Goal: Task Accomplishment & Management: Manage account settings

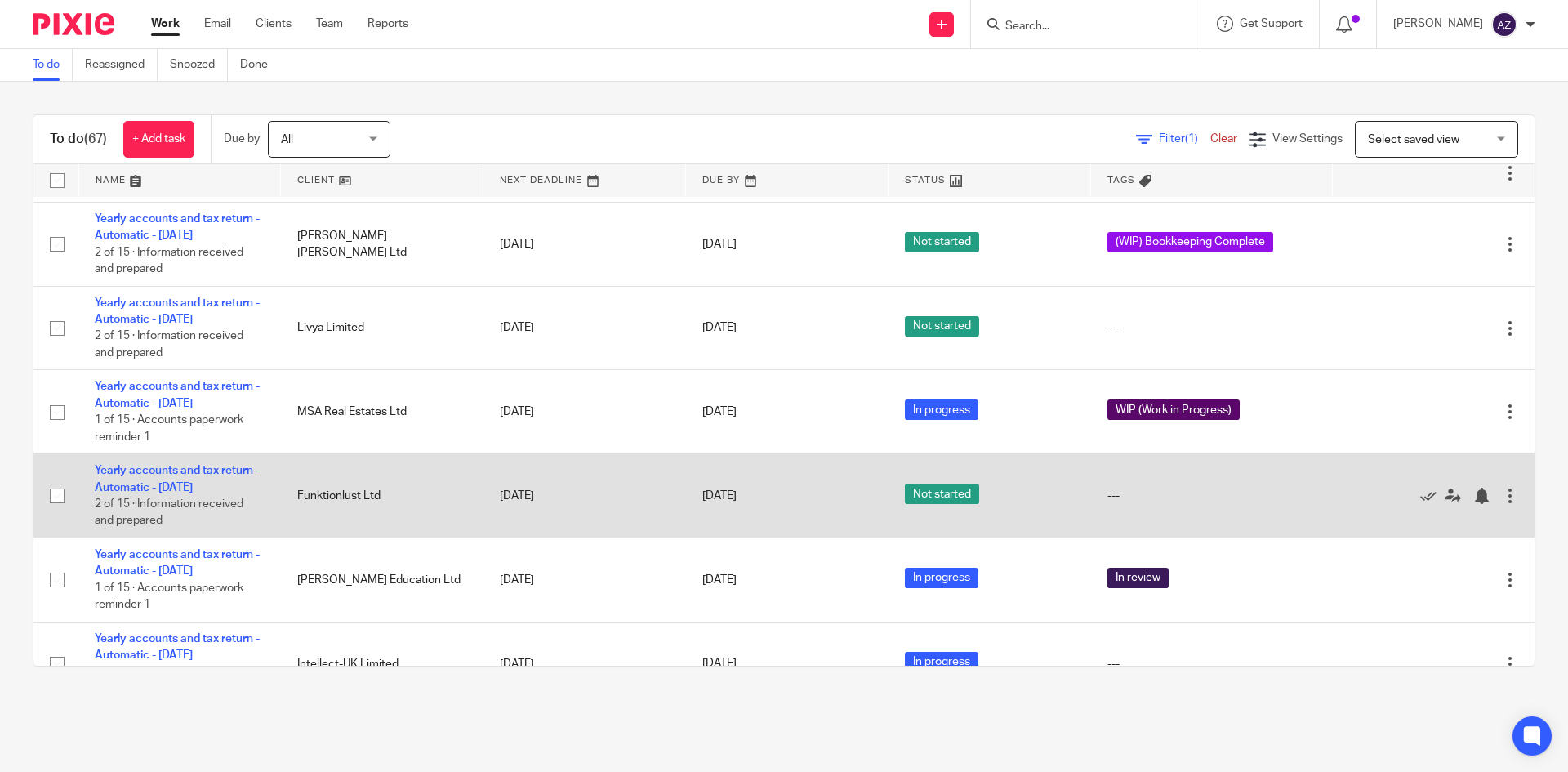
scroll to position [81, 0]
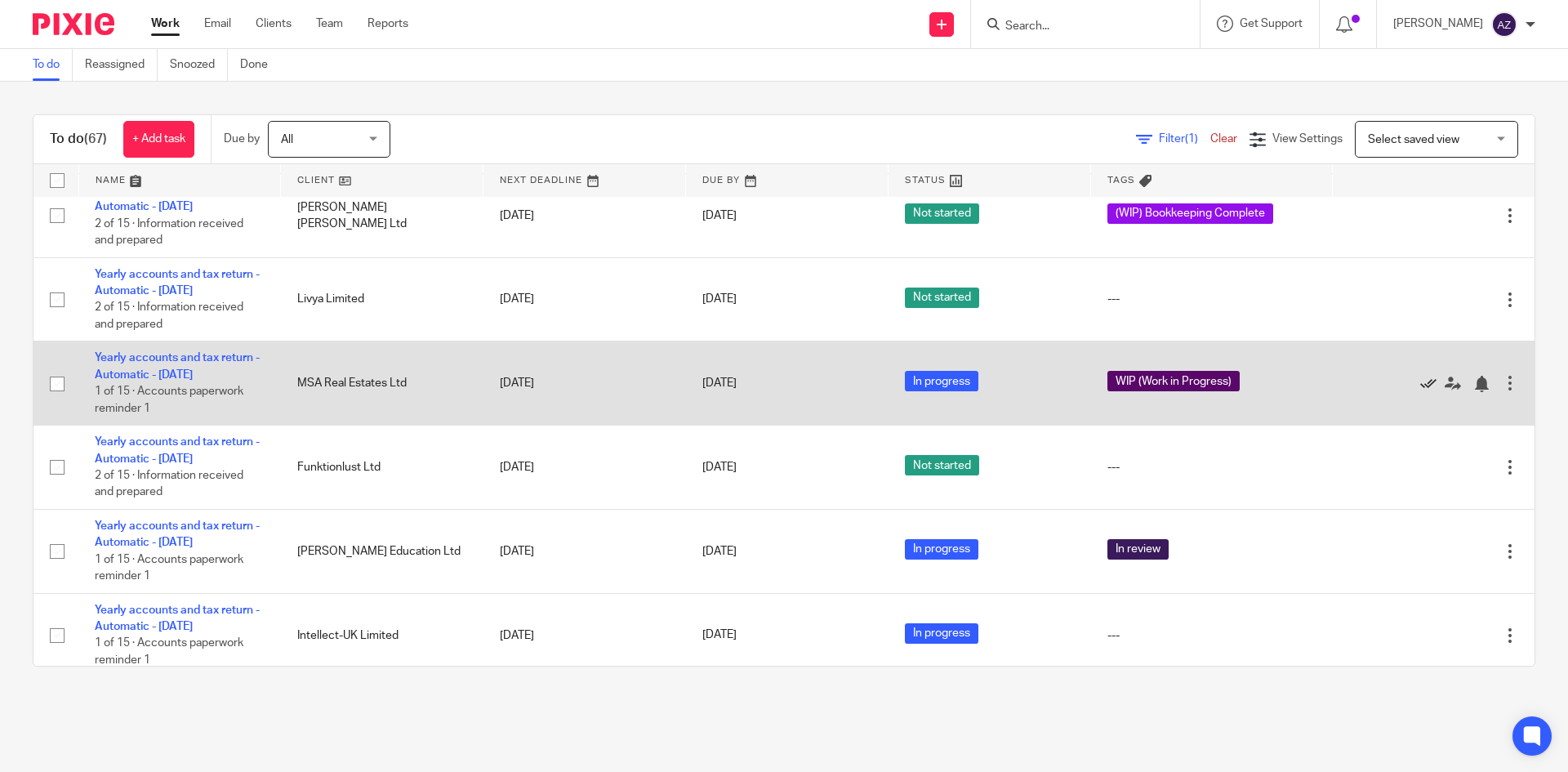
click at [1421, 389] on icon at bounding box center [1429, 383] width 16 height 16
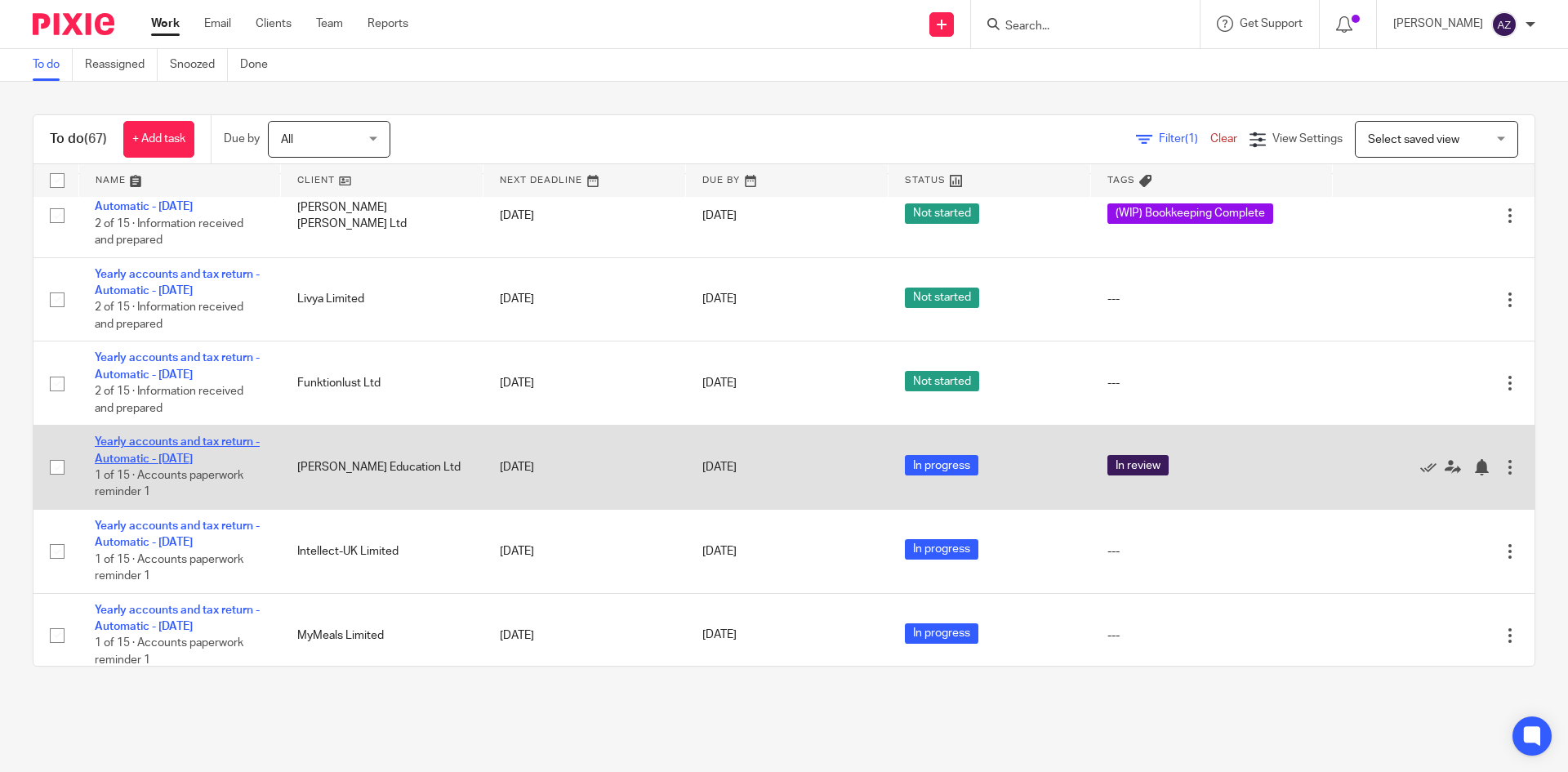
click at [140, 454] on link "Yearly accounts and tax return - Automatic - [DATE]" at bounding box center [177, 450] width 165 height 27
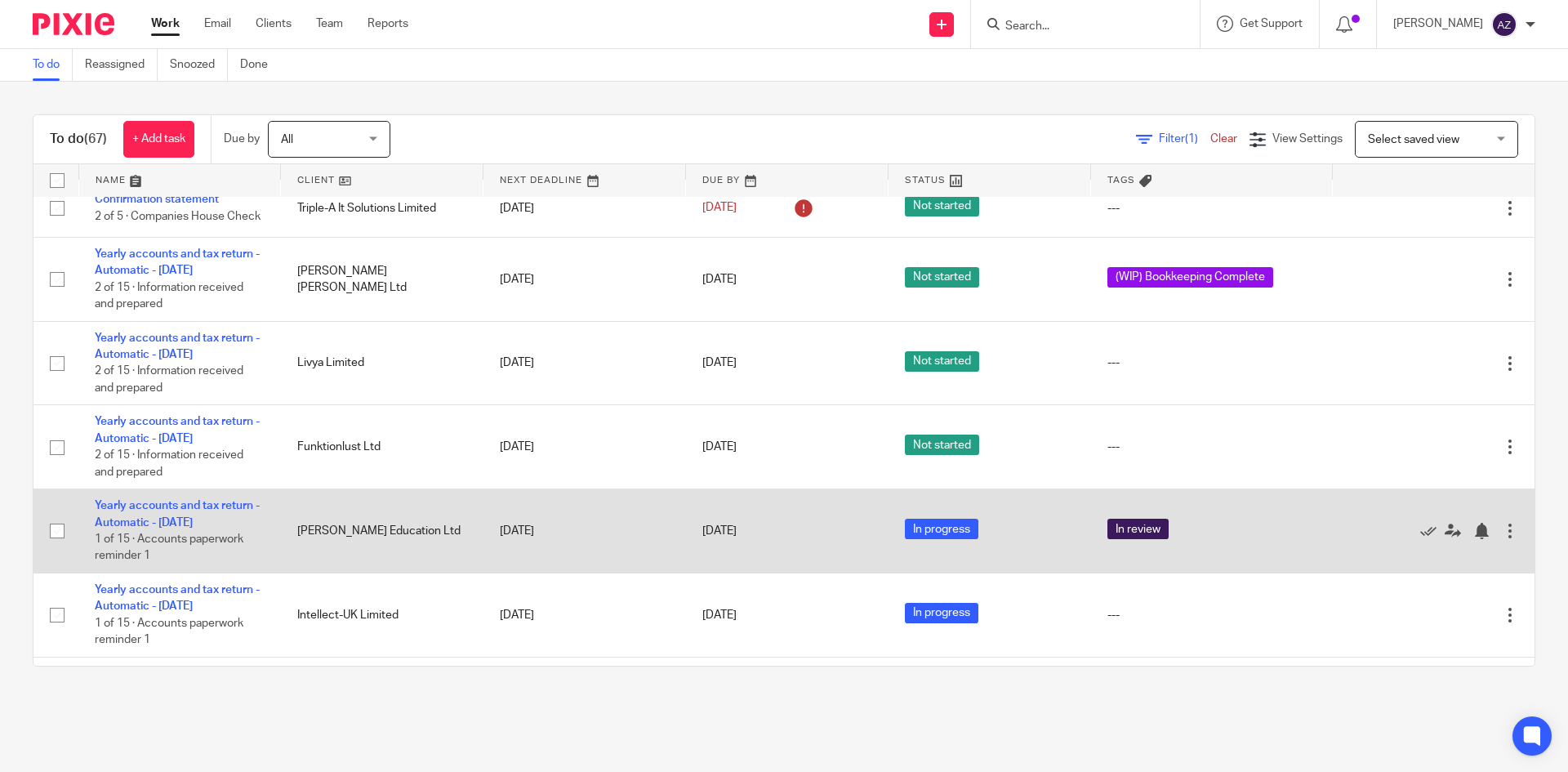
scroll to position [0, 0]
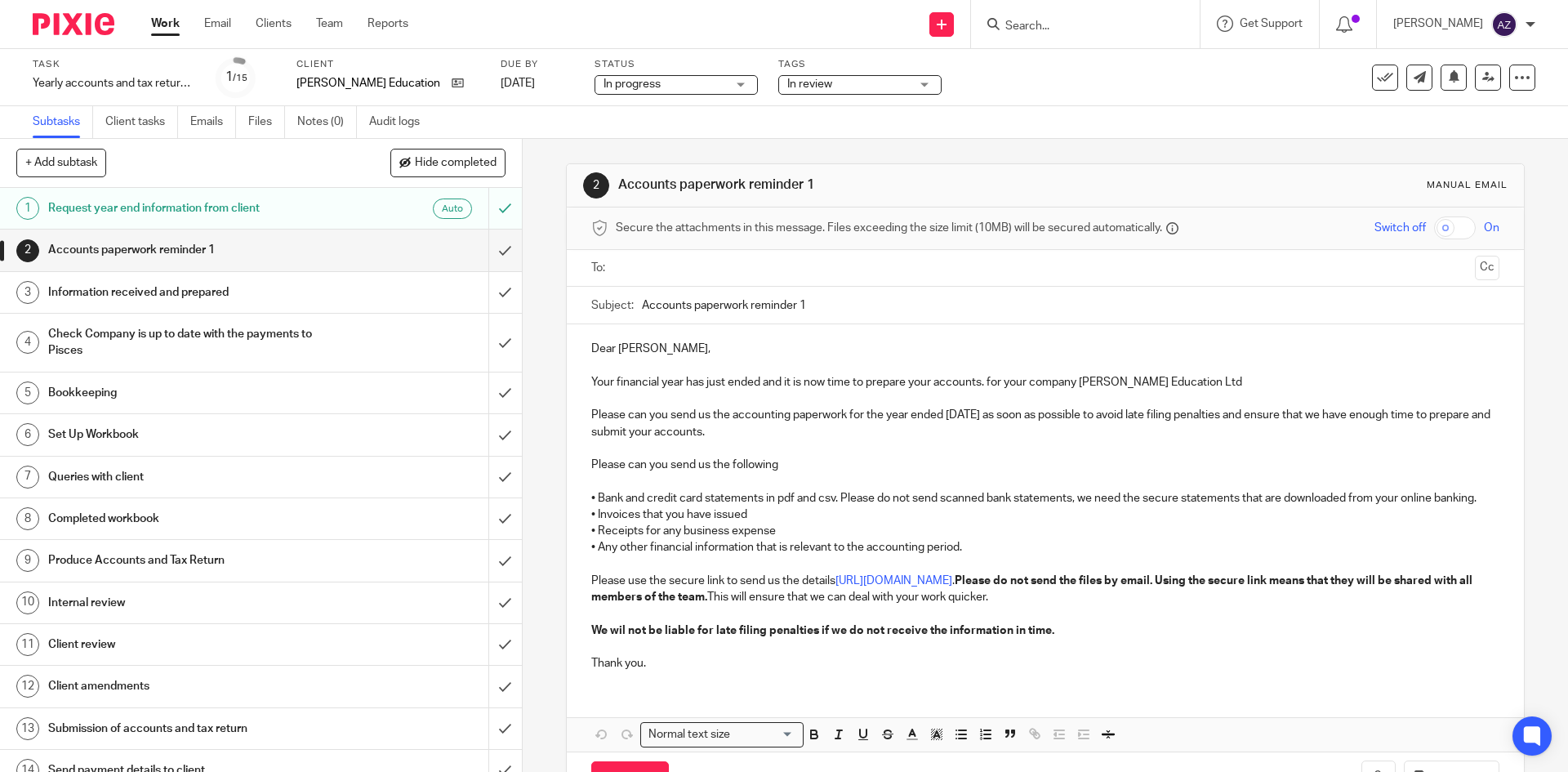
click at [911, 93] on div "In review" at bounding box center [860, 85] width 163 height 20
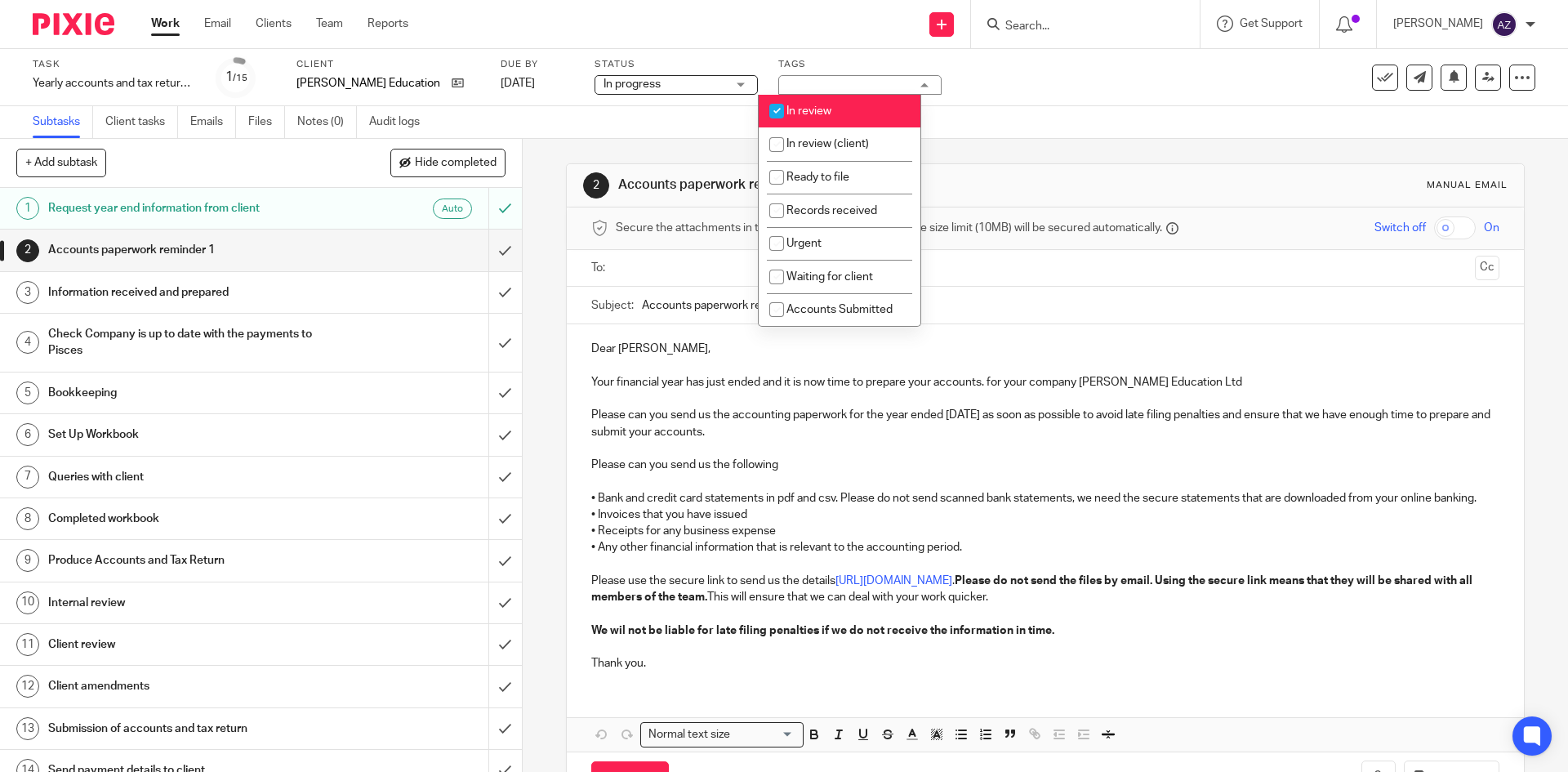
click at [776, 110] on input "checkbox" at bounding box center [777, 111] width 31 height 31
checkbox input "false"
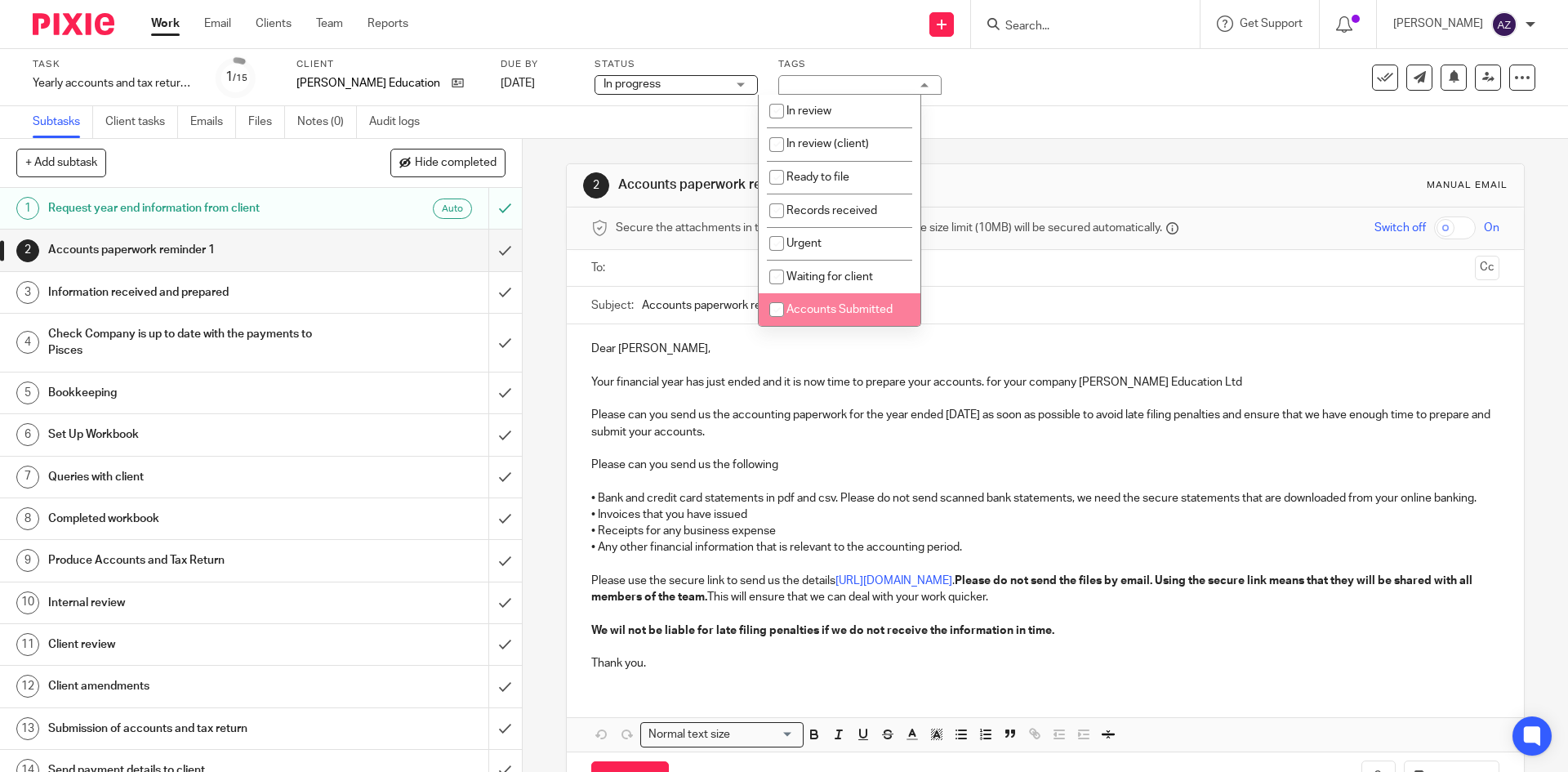
click at [774, 306] on input "checkbox" at bounding box center [777, 310] width 31 height 31
checkbox input "true"
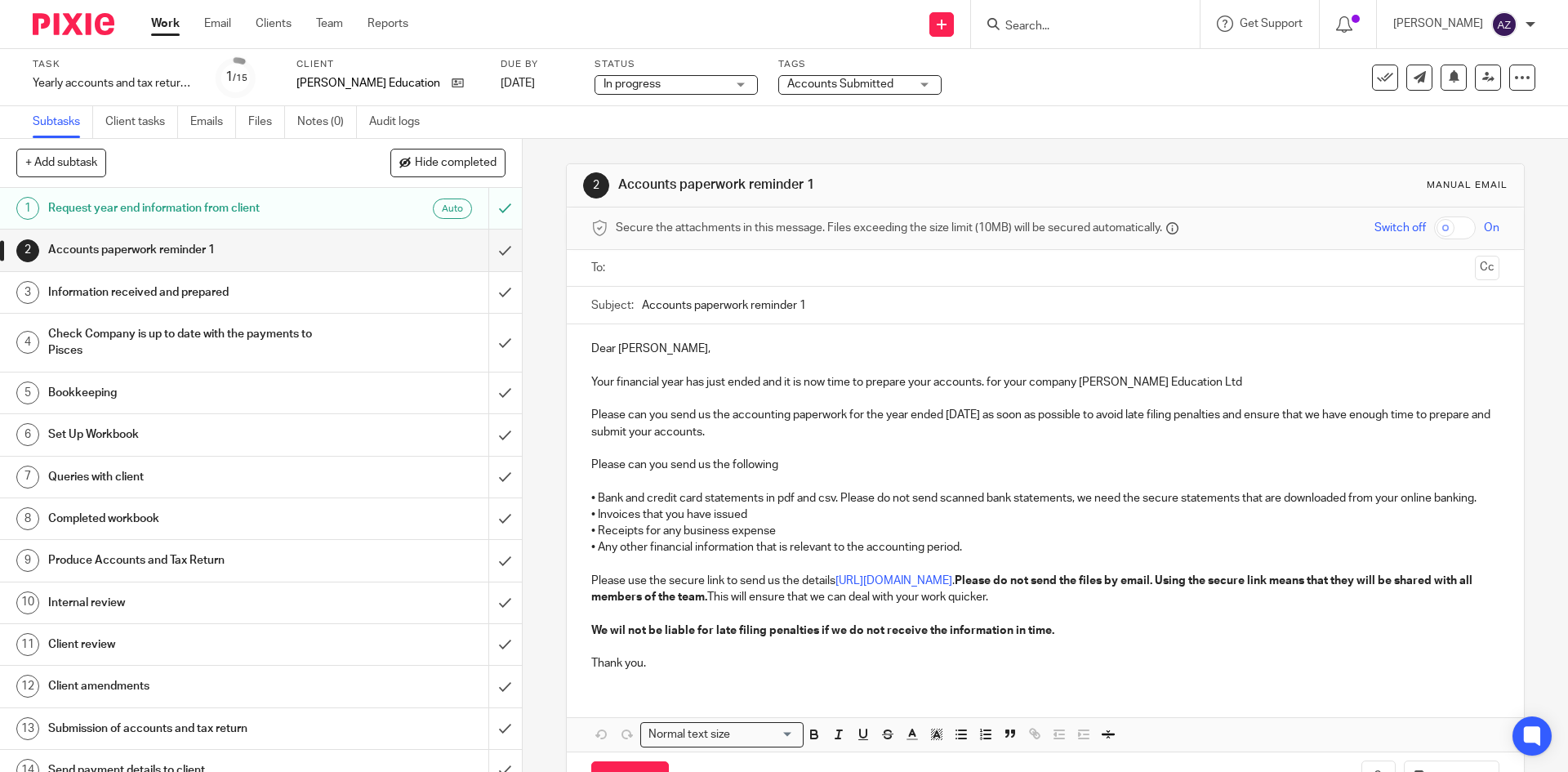
click at [1015, 92] on div "Task Yearly accounts and tax return - Automatic - November 2023 Save Yearly acc…" at bounding box center [659, 78] width 1252 height 39
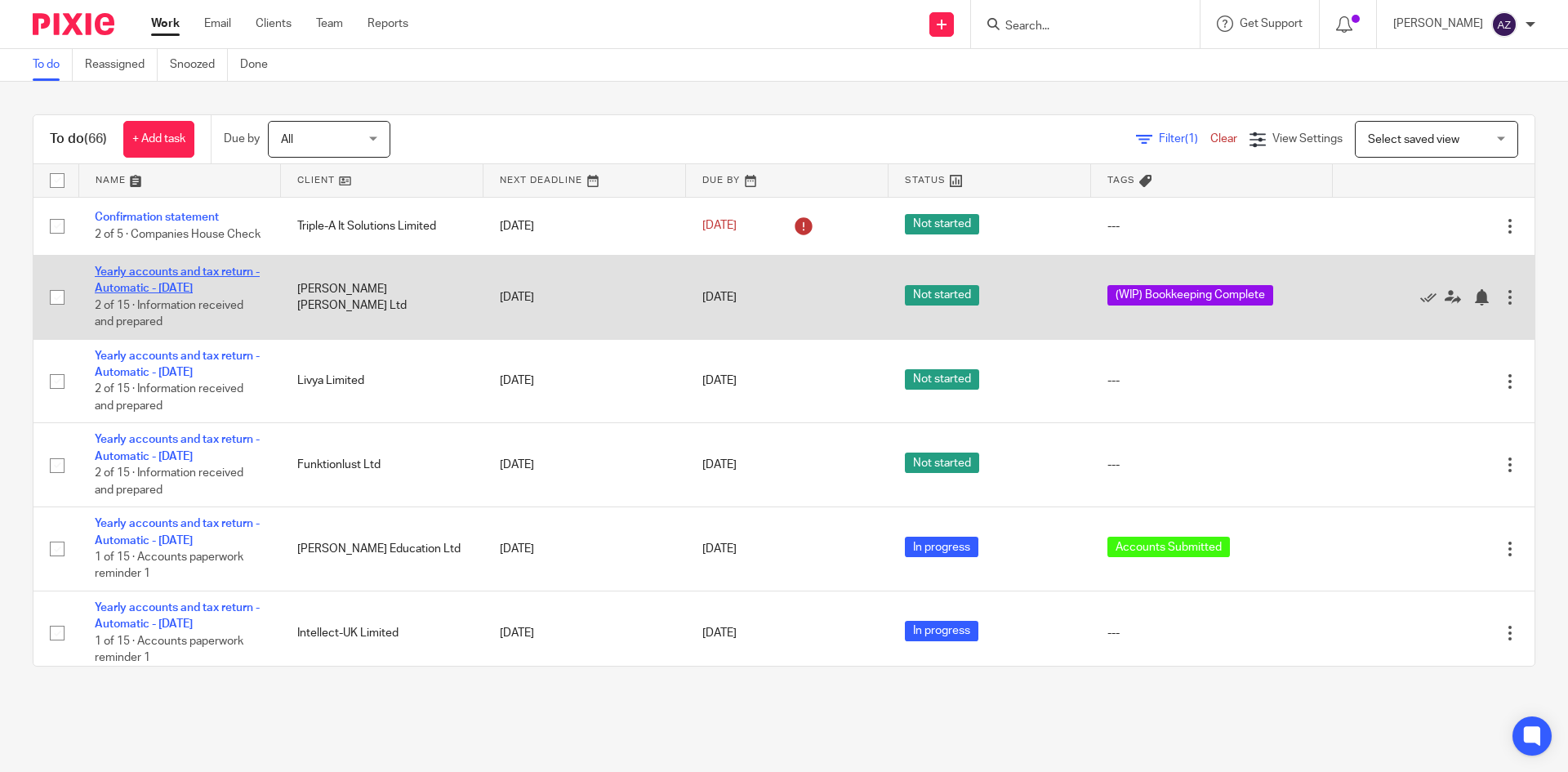
click at [186, 276] on link "Yearly accounts and tax return - Automatic - [DATE]" at bounding box center [177, 280] width 165 height 27
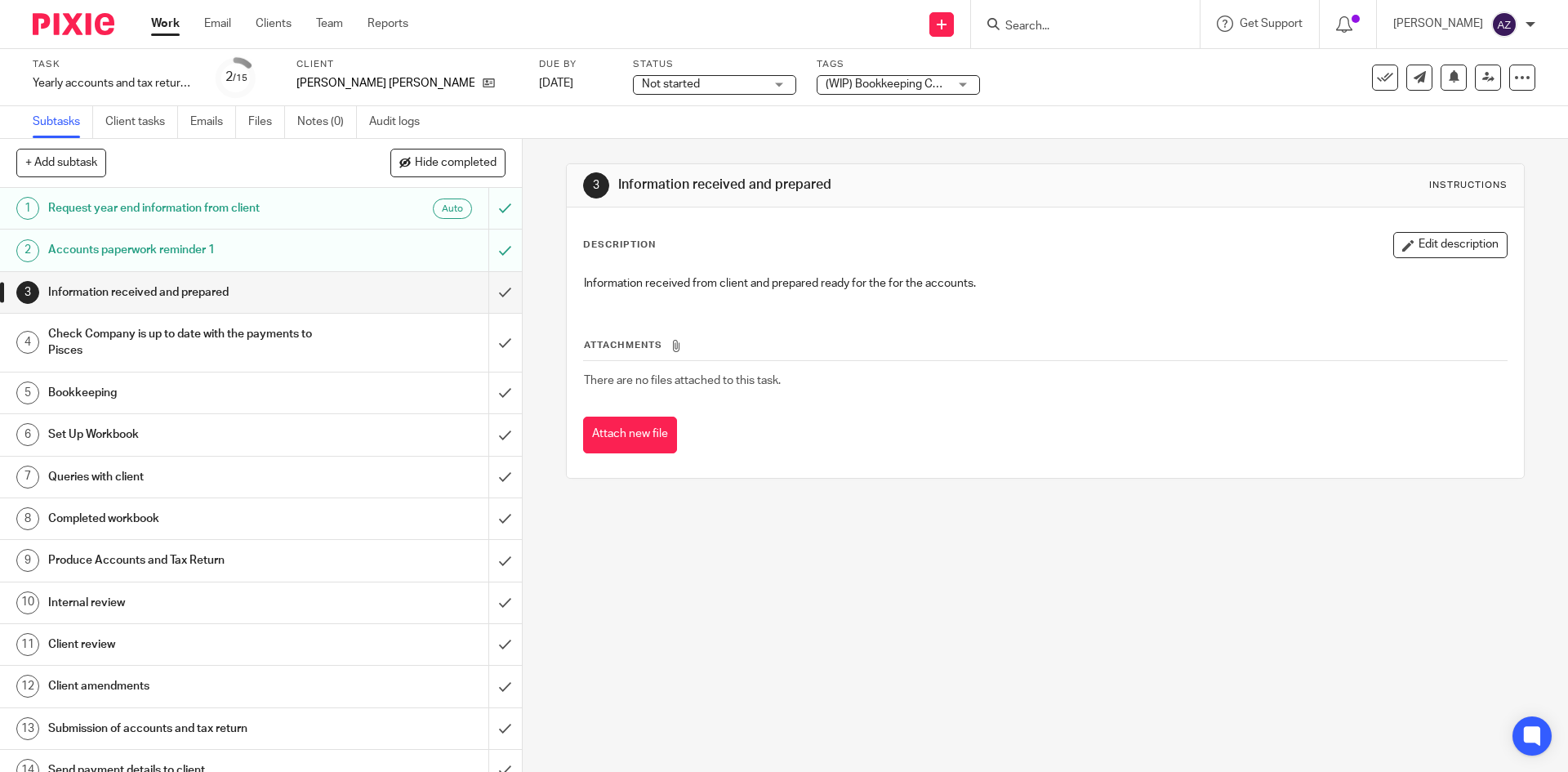
click at [912, 75] on div "(WIP) Bookkeeping Complete" at bounding box center [898, 85] width 163 height 20
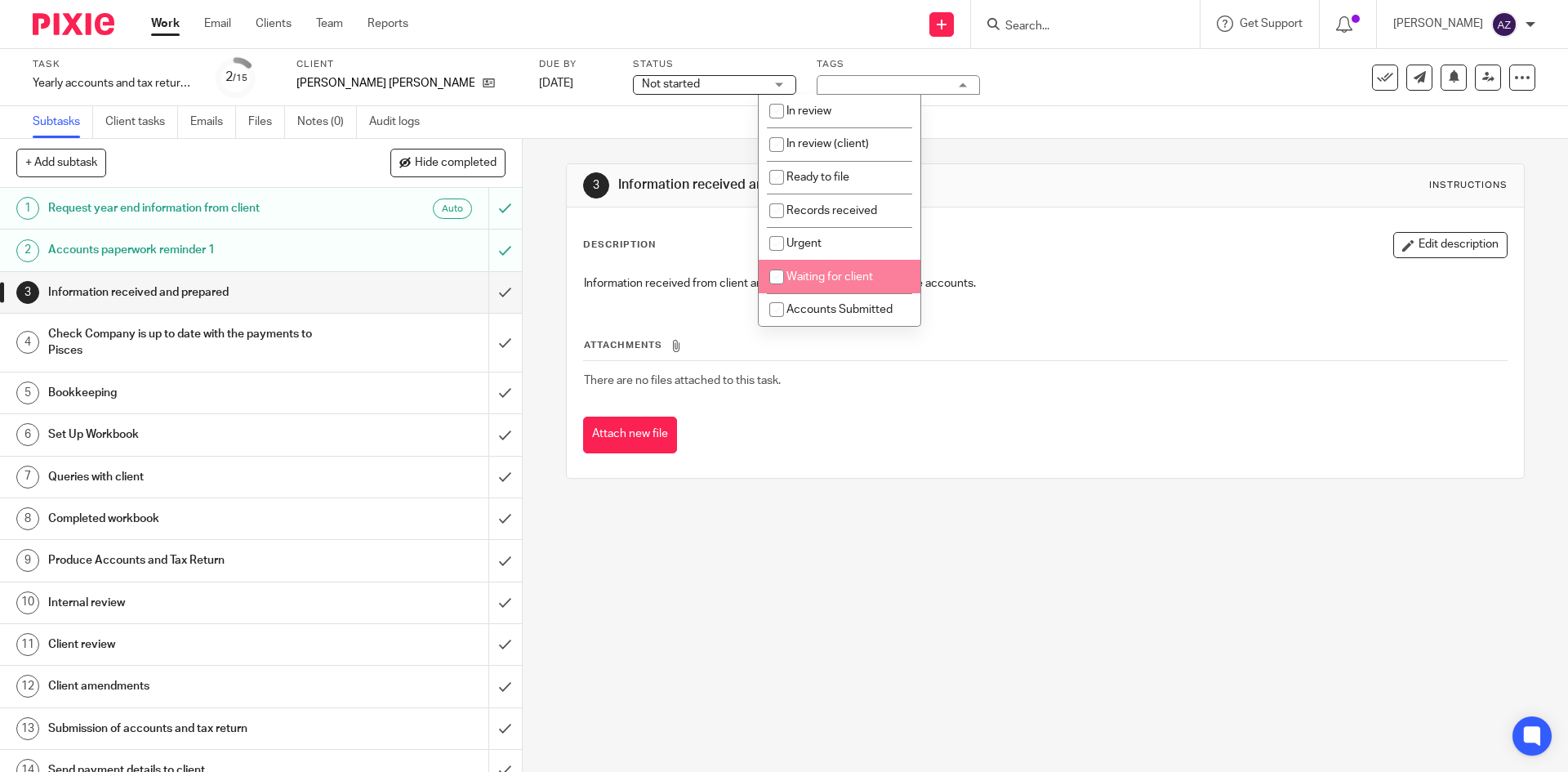
click at [776, 279] on input "checkbox" at bounding box center [777, 277] width 31 height 31
checkbox input "true"
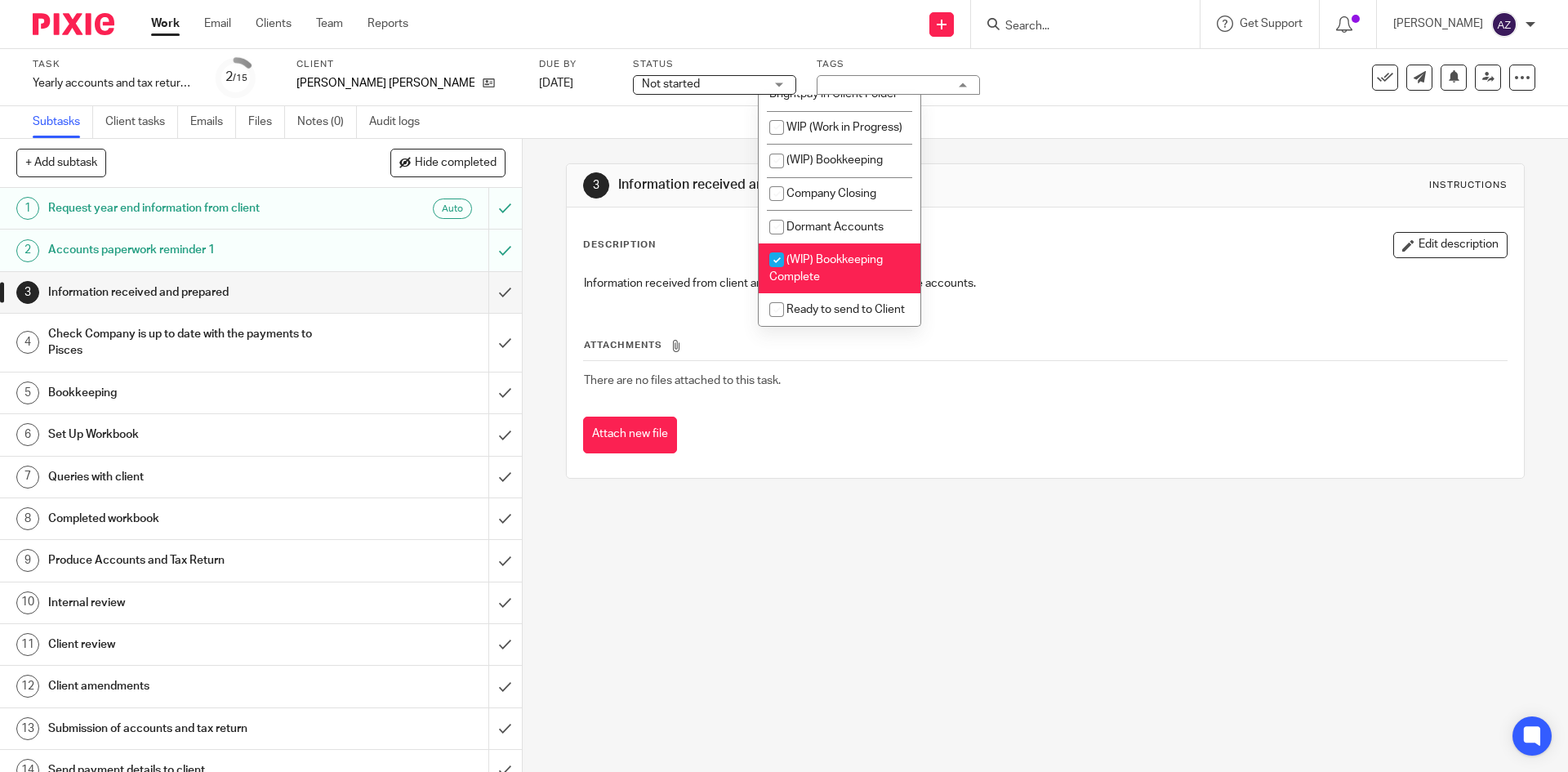
scroll to position [1535, 0]
click at [772, 245] on input "checkbox" at bounding box center [777, 260] width 31 height 31
checkbox input "false"
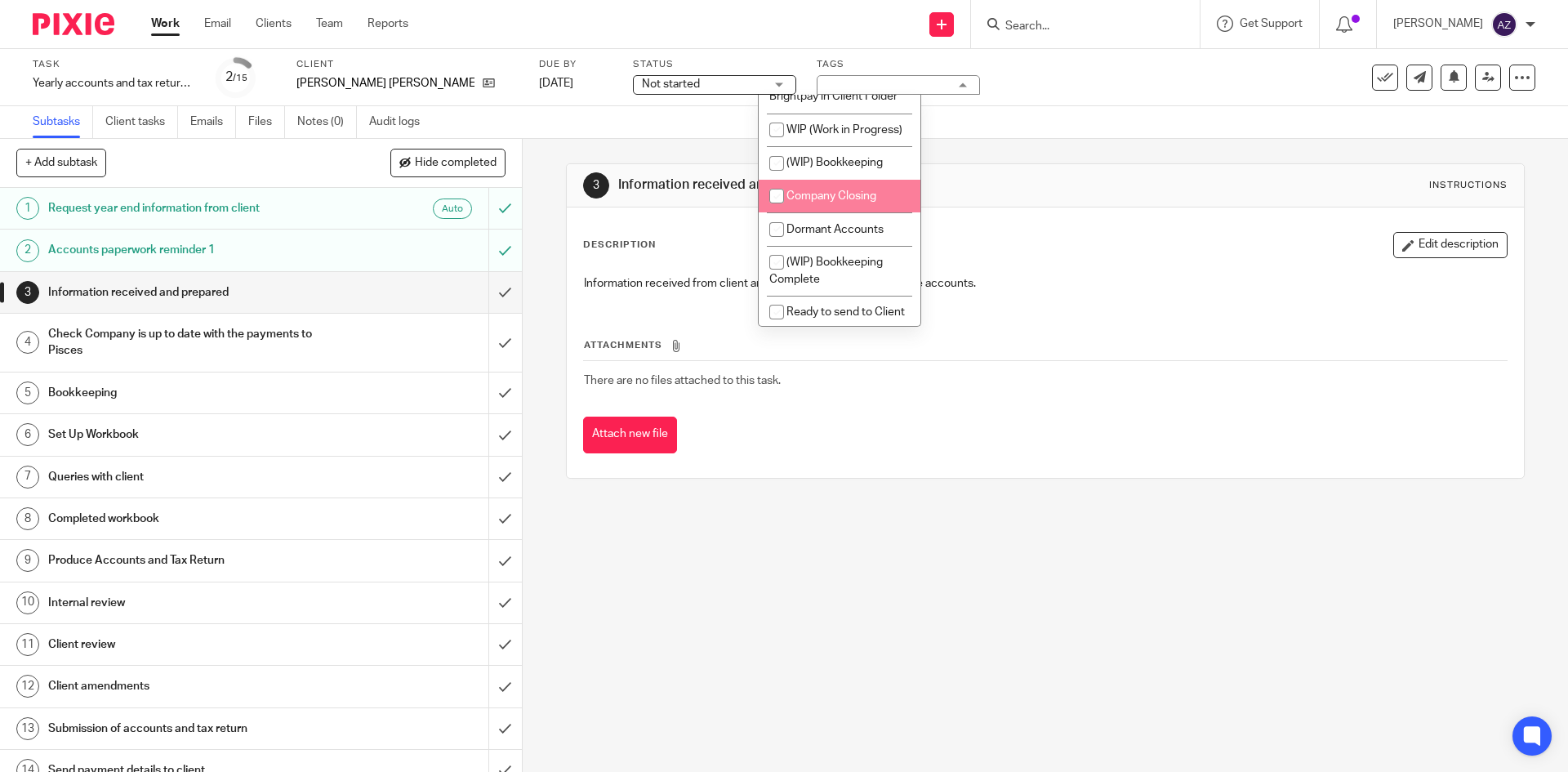
scroll to position [1454, 0]
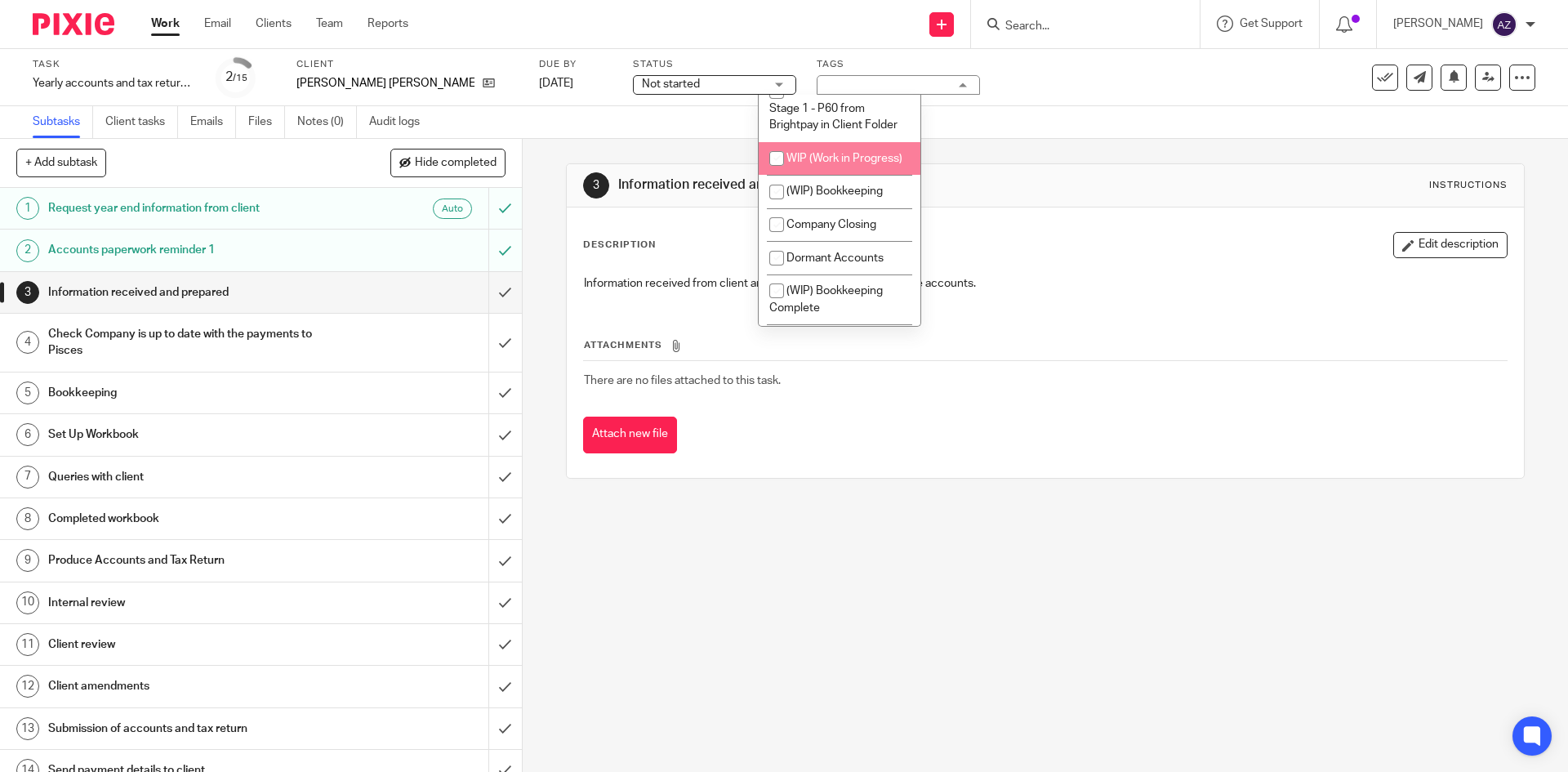
click at [777, 174] on input "checkbox" at bounding box center [777, 158] width 31 height 31
checkbox input "true"
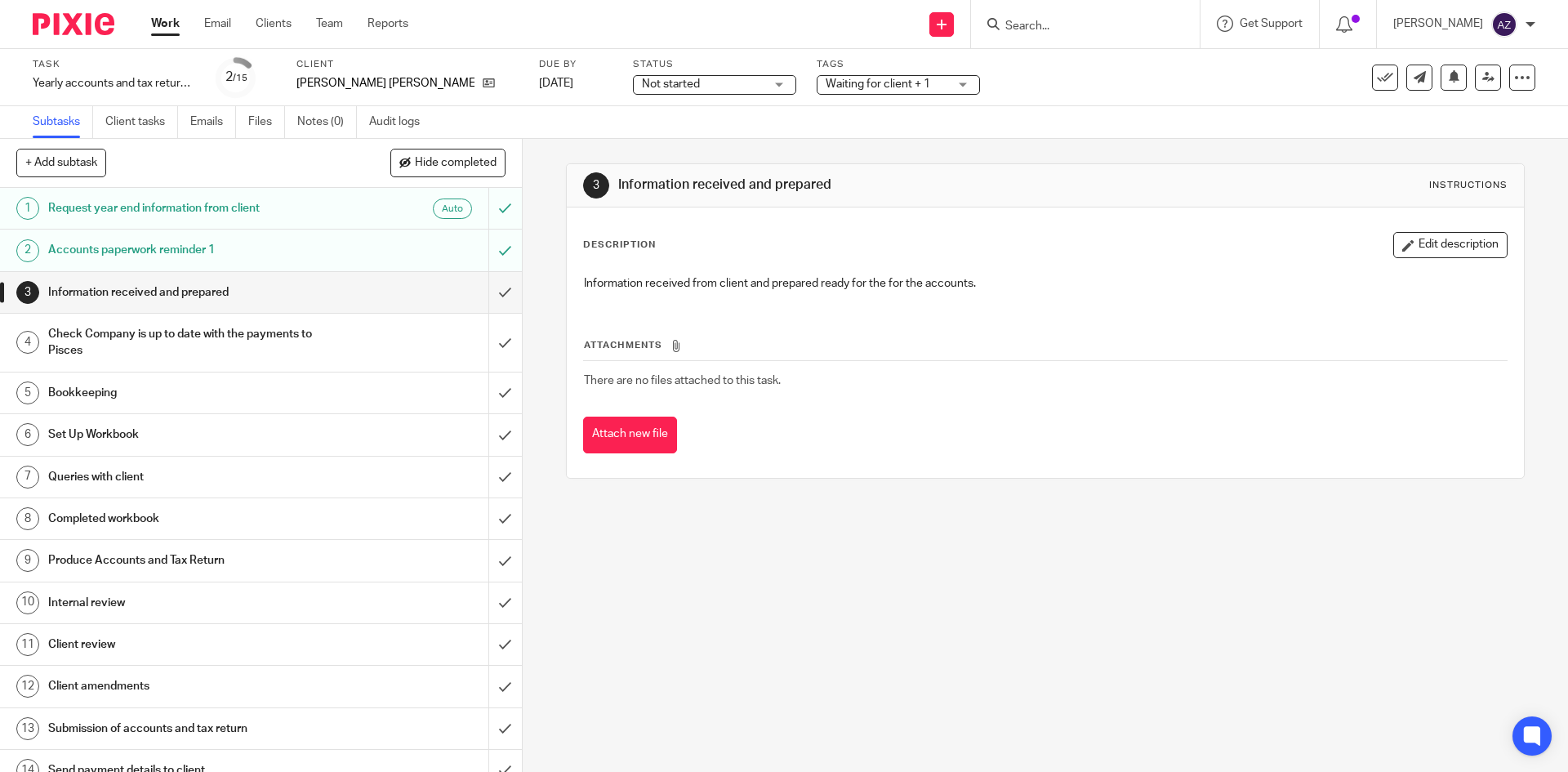
click at [1033, 97] on div "Task Yearly accounts and tax return - Automatic - October 2023 Save Yearly acco…" at bounding box center [659, 78] width 1252 height 39
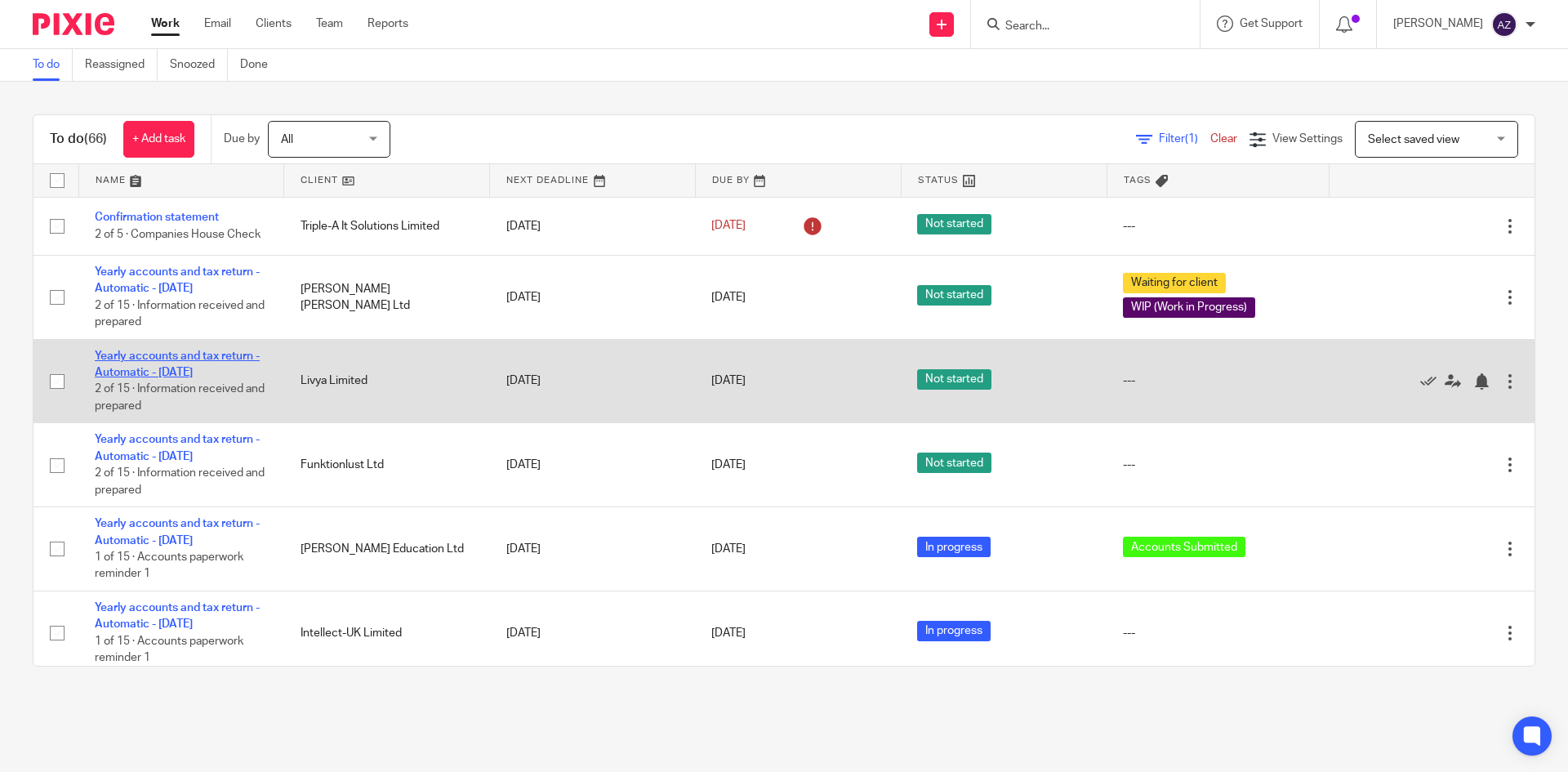
click at [151, 356] on link "Yearly accounts and tax return - Automatic - [DATE]" at bounding box center [177, 365] width 165 height 27
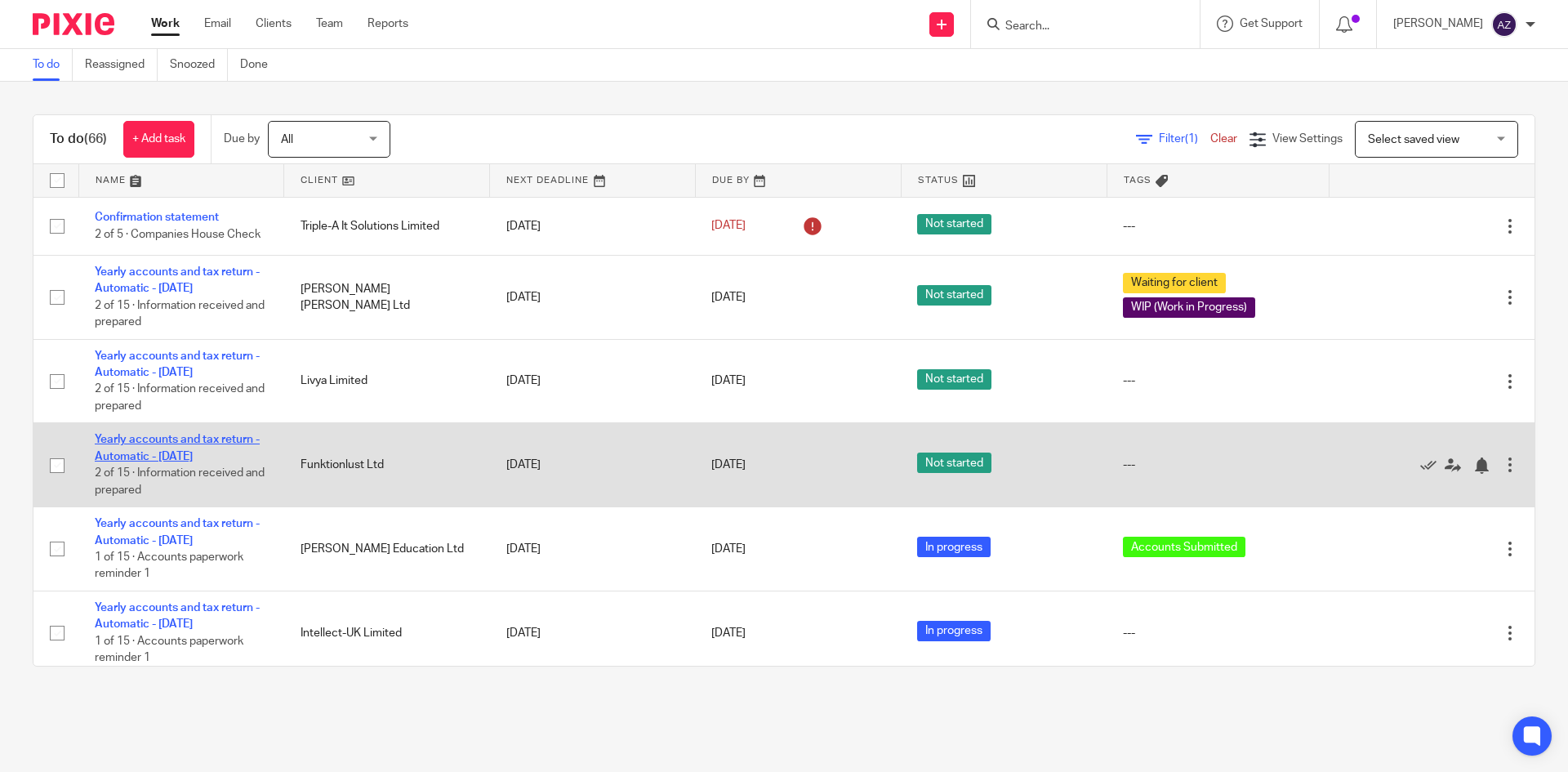
click at [188, 442] on link "Yearly accounts and tax return - Automatic - [DATE]" at bounding box center [177, 448] width 165 height 27
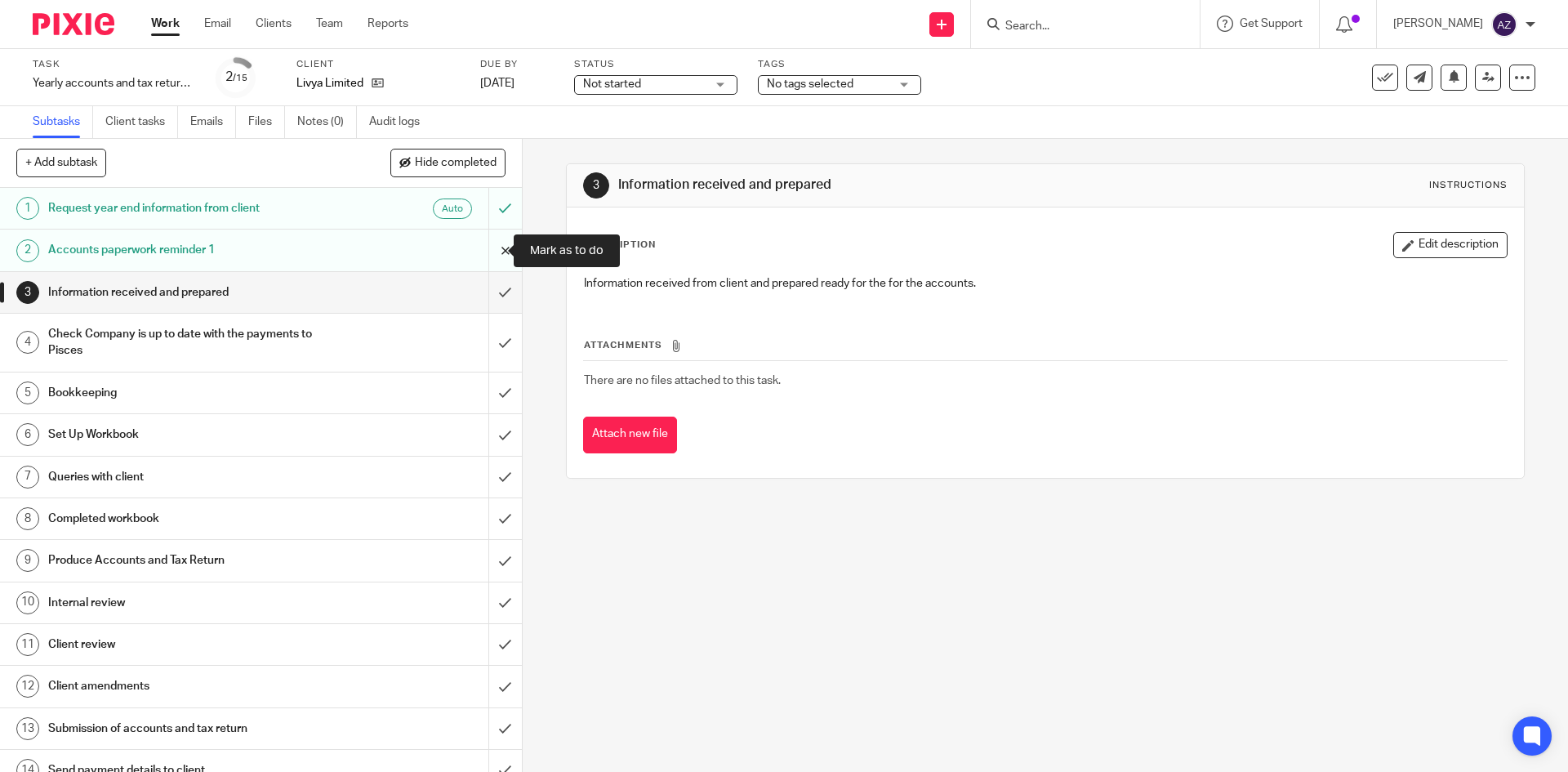
click at [488, 252] on input "submit" at bounding box center [261, 250] width 522 height 41
click at [488, 244] on input "submit" at bounding box center [261, 250] width 522 height 41
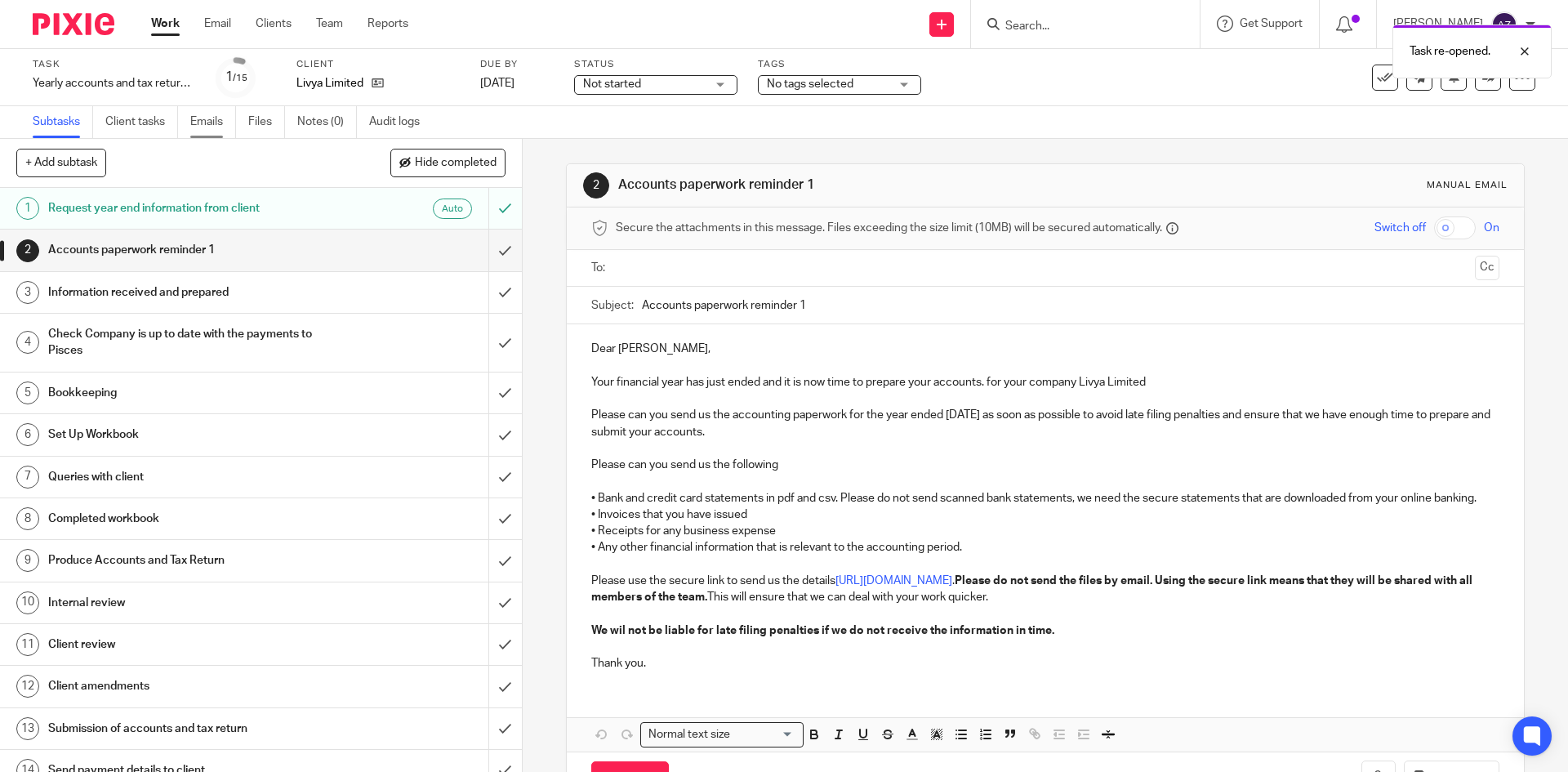
click at [216, 120] on link "Emails" at bounding box center [212, 122] width 45 height 32
click at [227, 118] on link "Emails" at bounding box center [212, 122] width 45 height 32
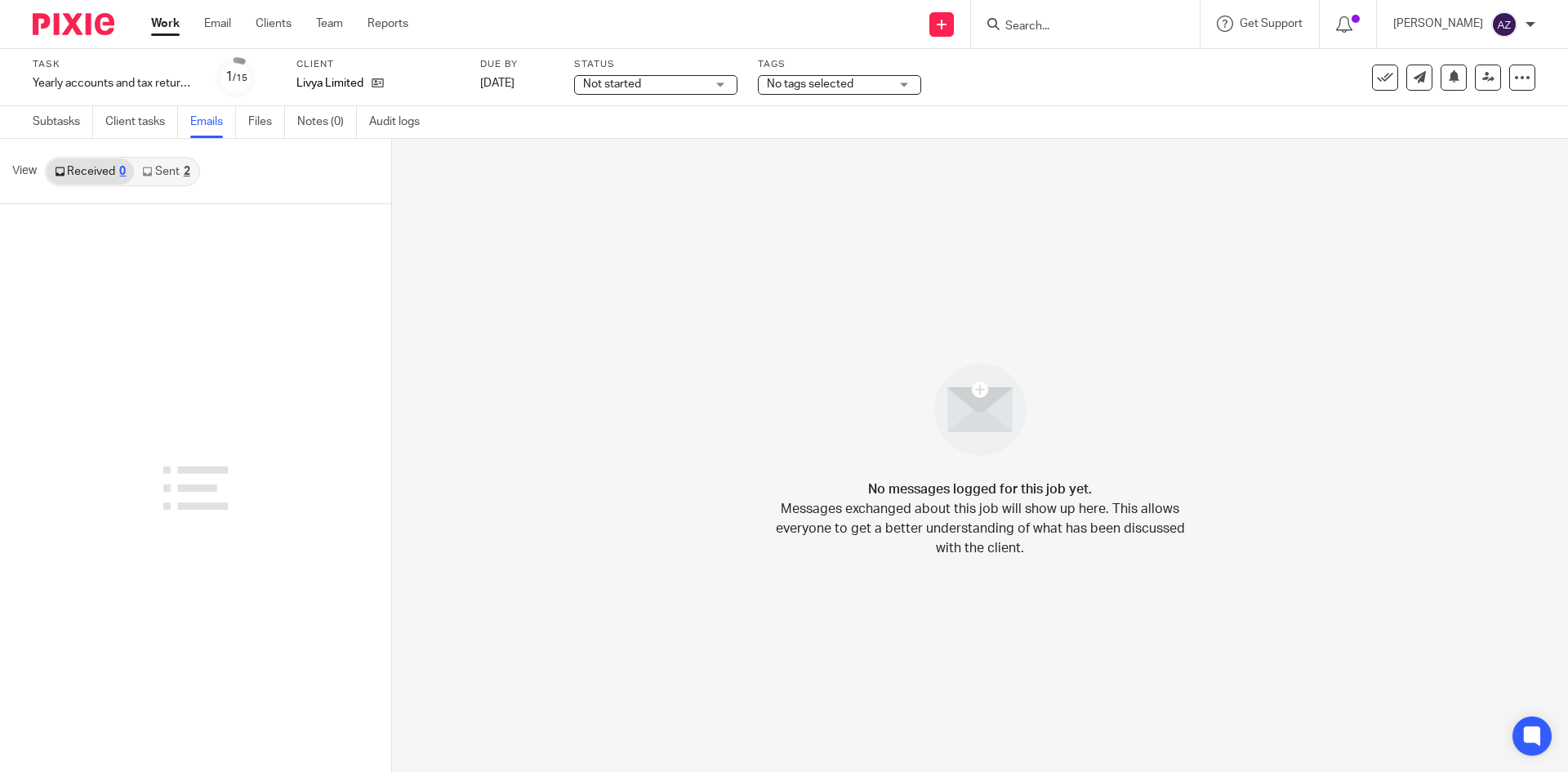
click at [163, 169] on link "Sent 2" at bounding box center [166, 171] width 63 height 27
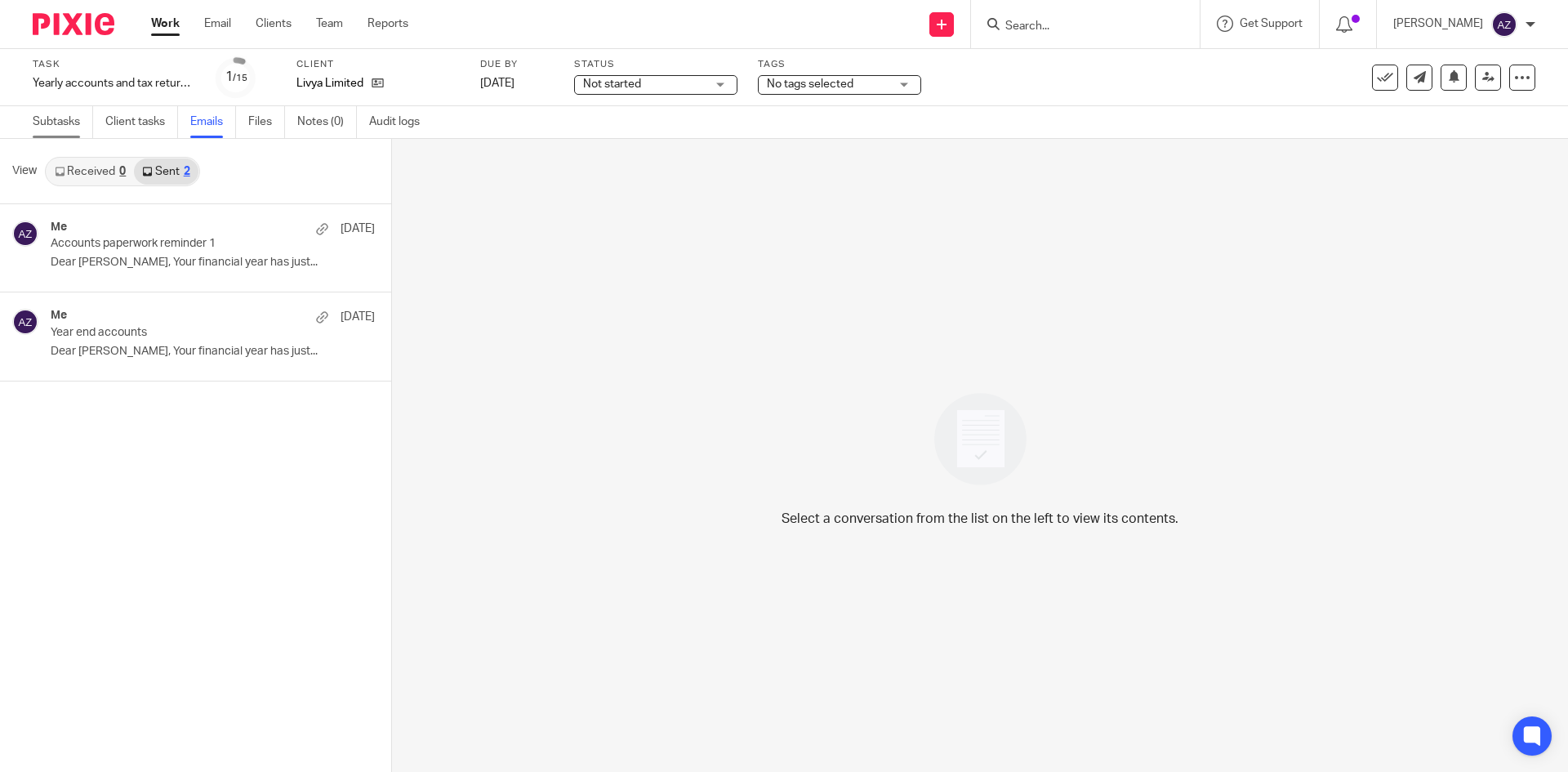
click at [60, 118] on link "Subtasks" at bounding box center [62, 122] width 61 height 32
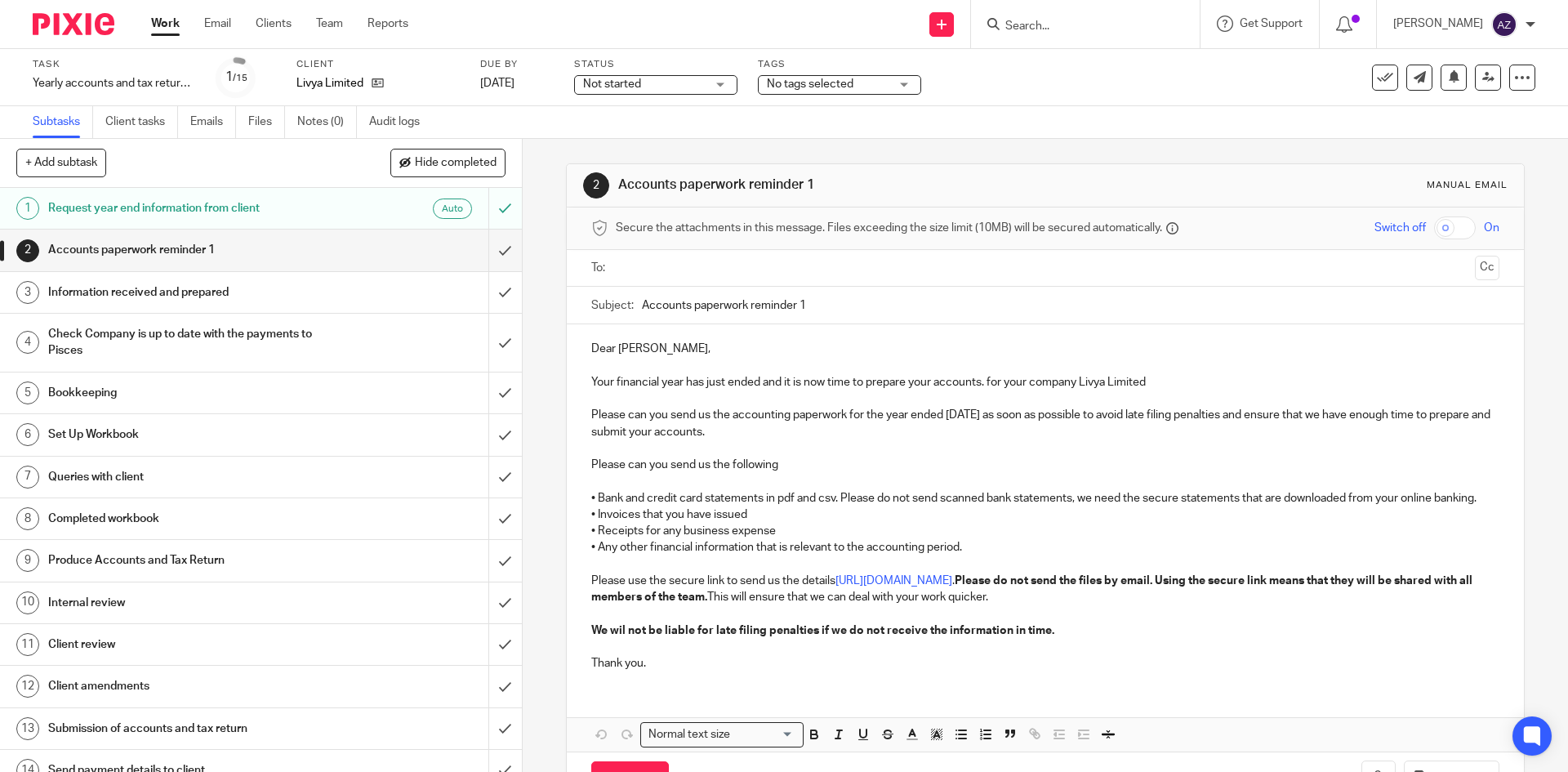
click at [405, 239] on div "Accounts paperwork reminder 1" at bounding box center [260, 250] width 424 height 25
click at [808, 307] on input "Accounts paperwork reminder 1" at bounding box center [1071, 305] width 857 height 37
type input "Accounts paperwork reminder 2"
click at [765, 265] on input "text" at bounding box center [1044, 269] width 846 height 19
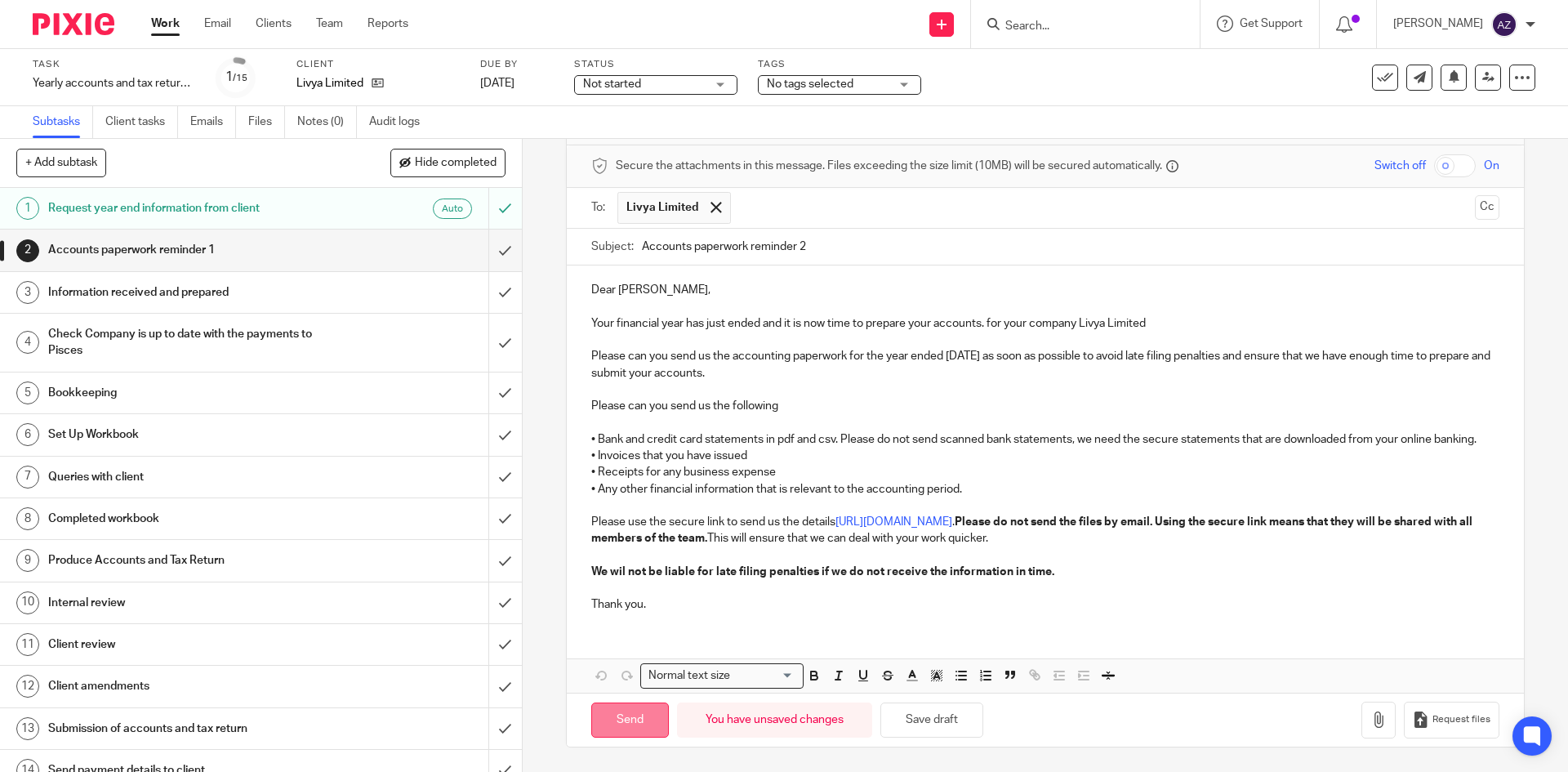
click at [636, 724] on input "Send" at bounding box center [630, 720] width 78 height 35
type input "Sent"
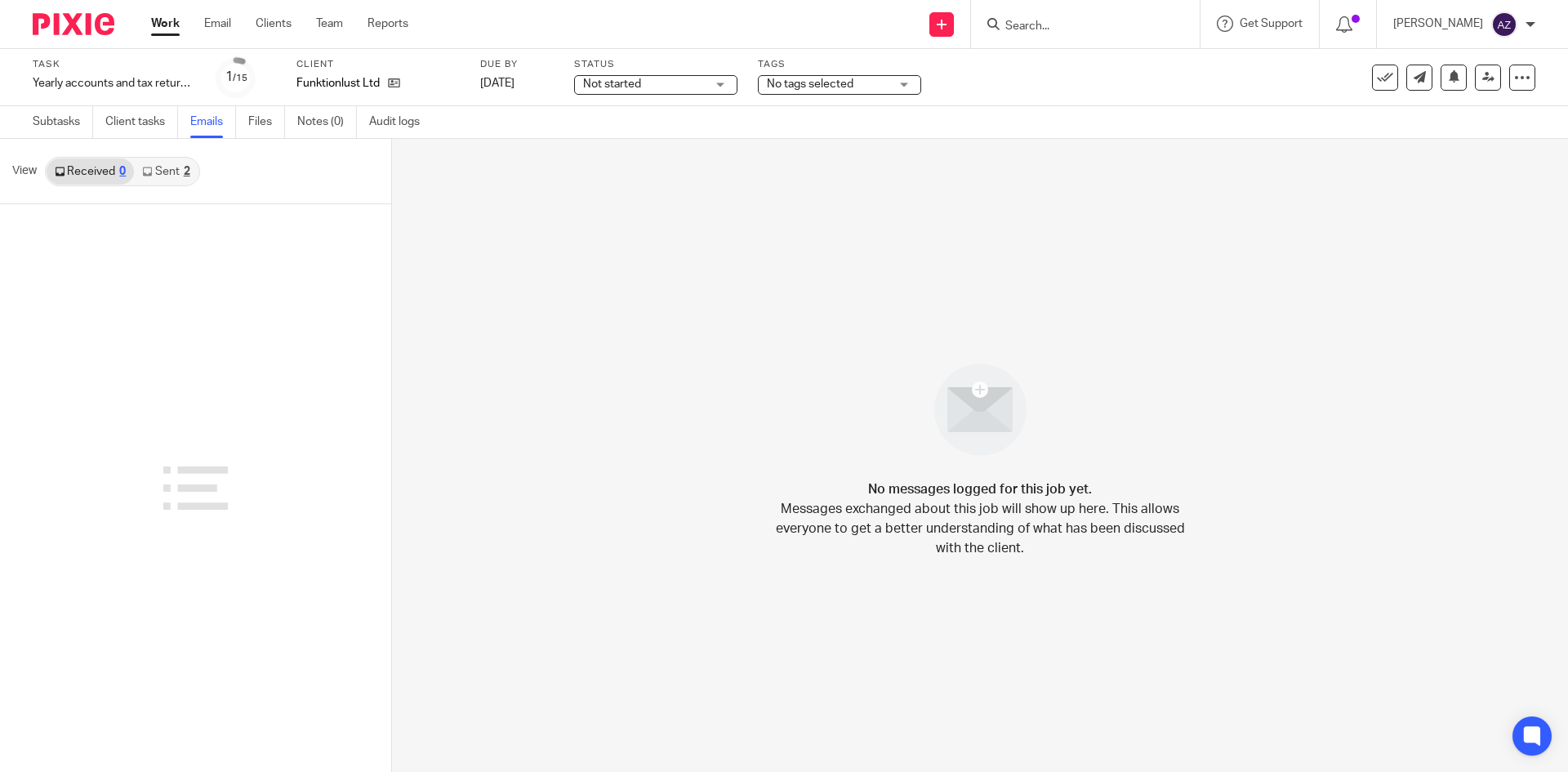
click at [164, 168] on link "Sent 2" at bounding box center [166, 171] width 63 height 27
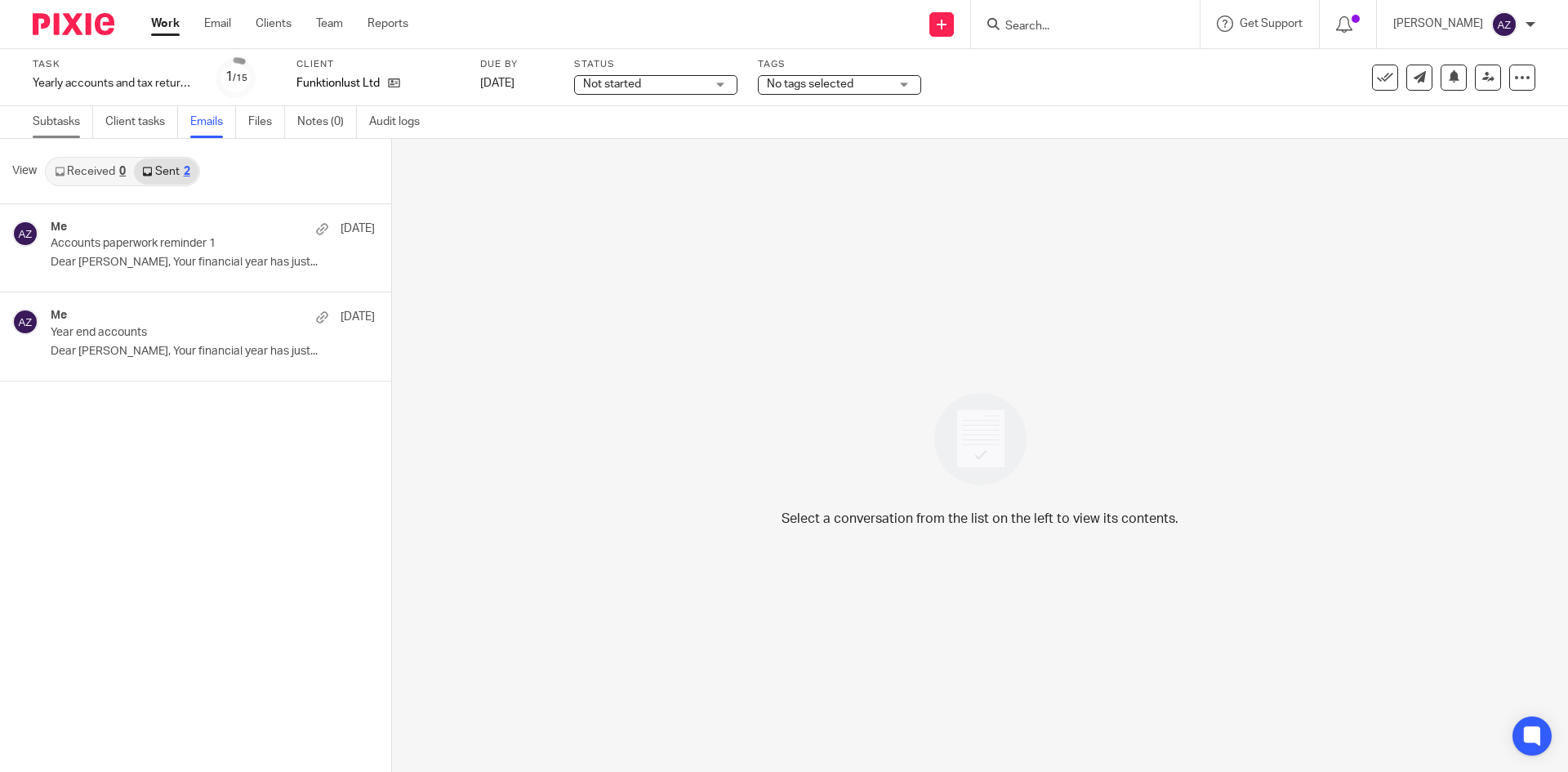
click at [50, 120] on link "Subtasks" at bounding box center [62, 122] width 61 height 32
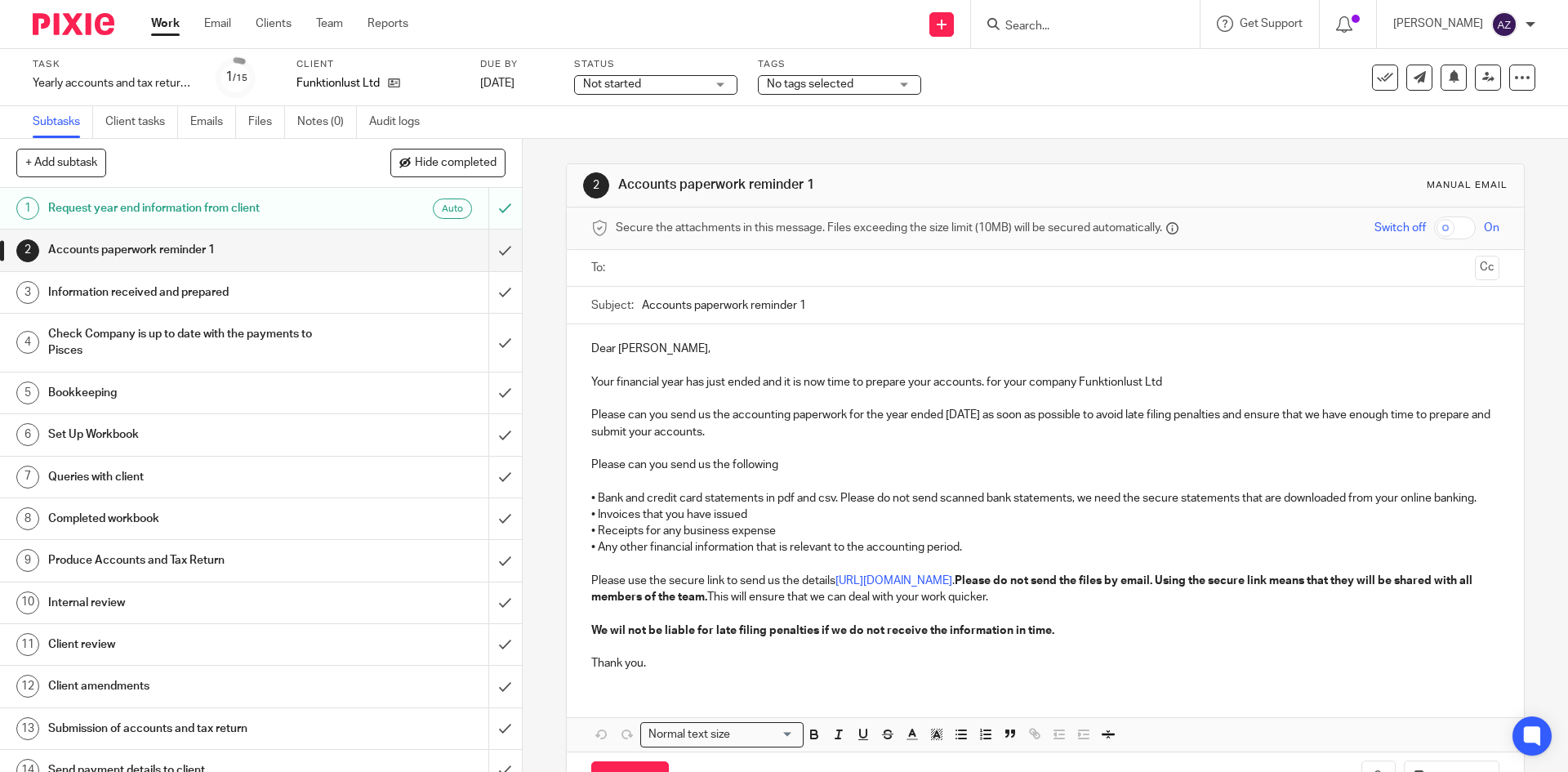
click at [823, 306] on input "Accounts paperwork reminder 1" at bounding box center [1071, 305] width 857 height 37
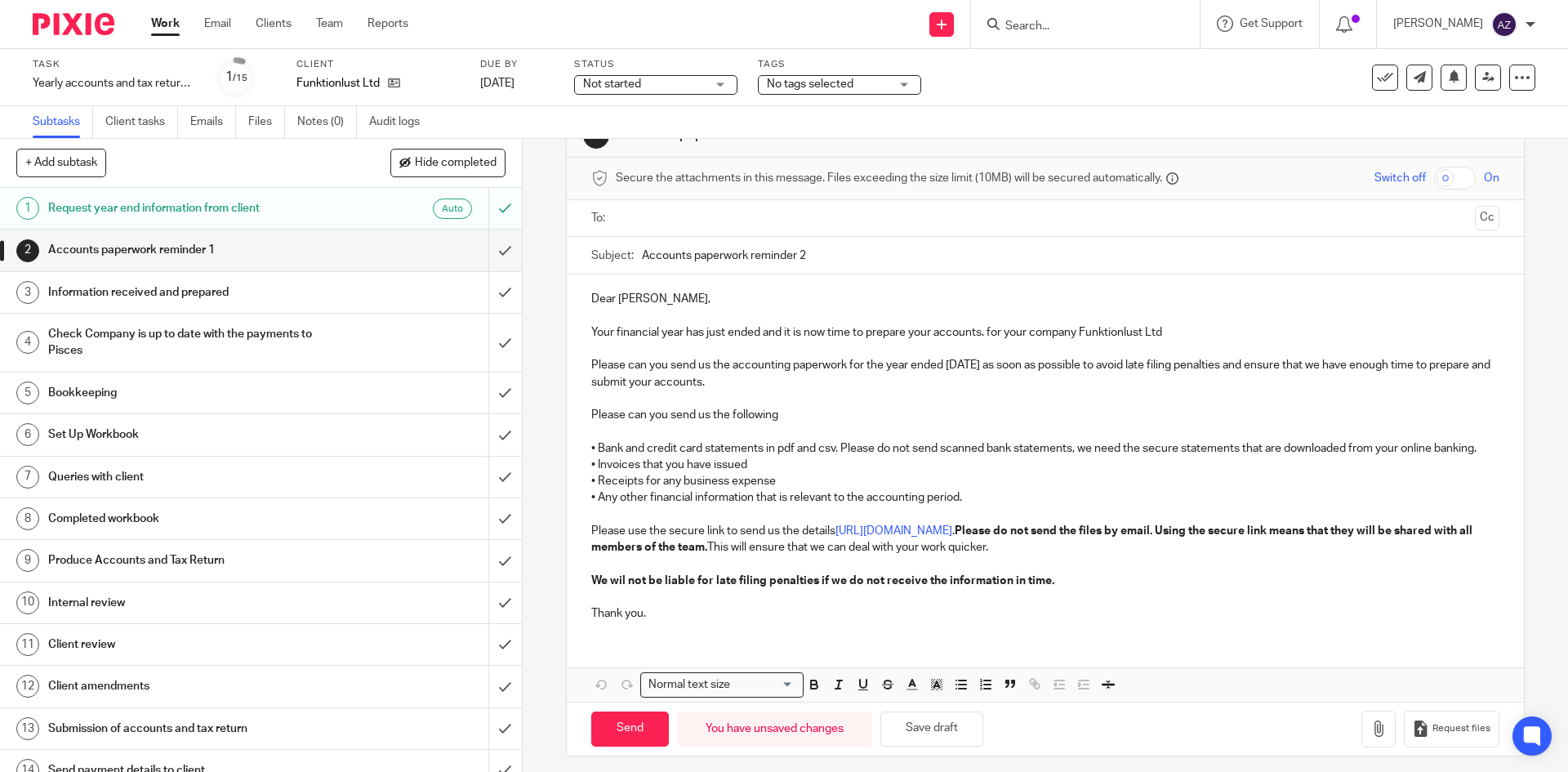
scroll to position [75, 0]
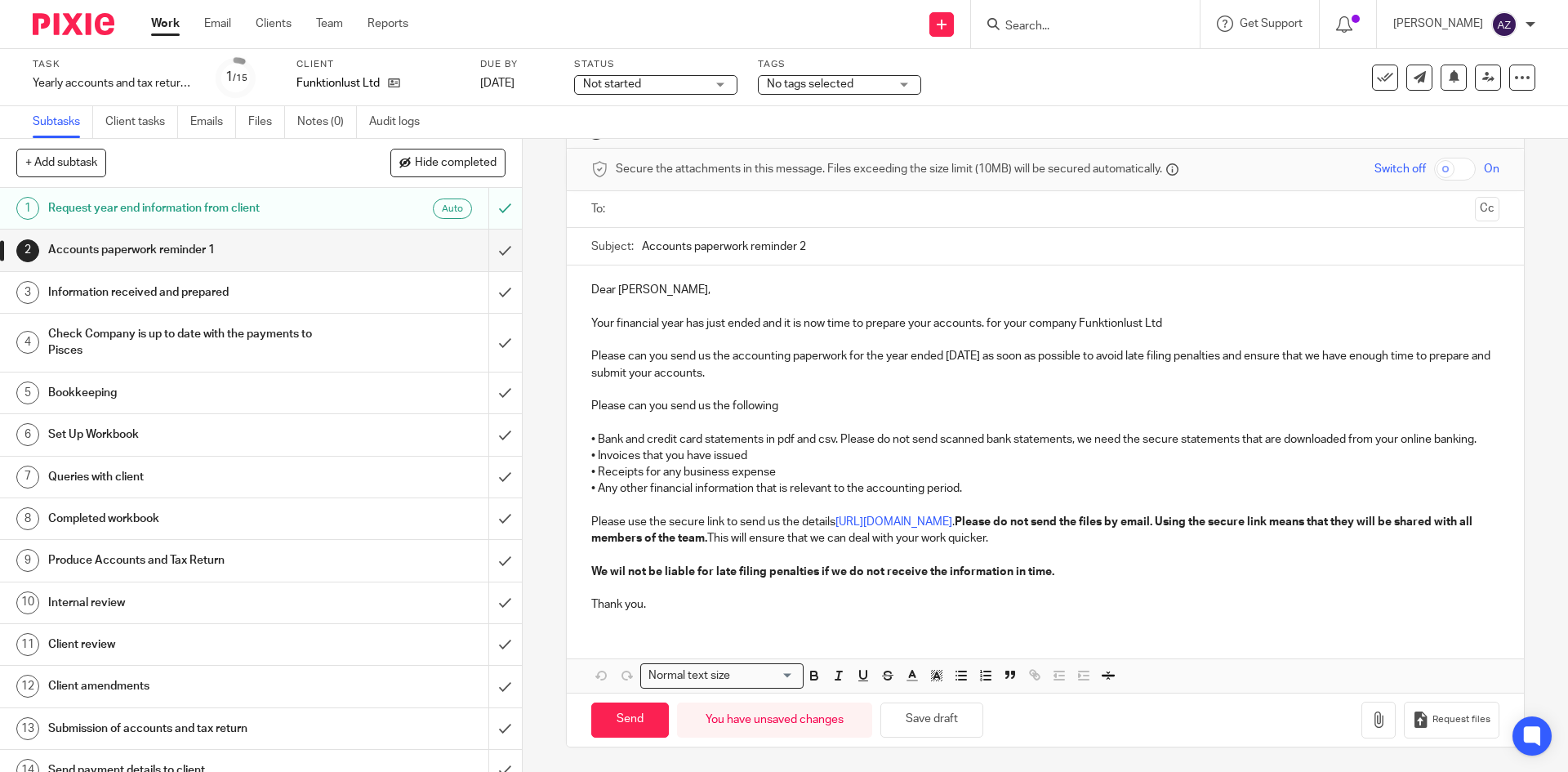
type input "Accounts paperwork reminder 2"
click at [758, 200] on input "text" at bounding box center [1044, 210] width 846 height 19
click at [625, 724] on input "Send" at bounding box center [630, 720] width 78 height 35
type input "Sent"
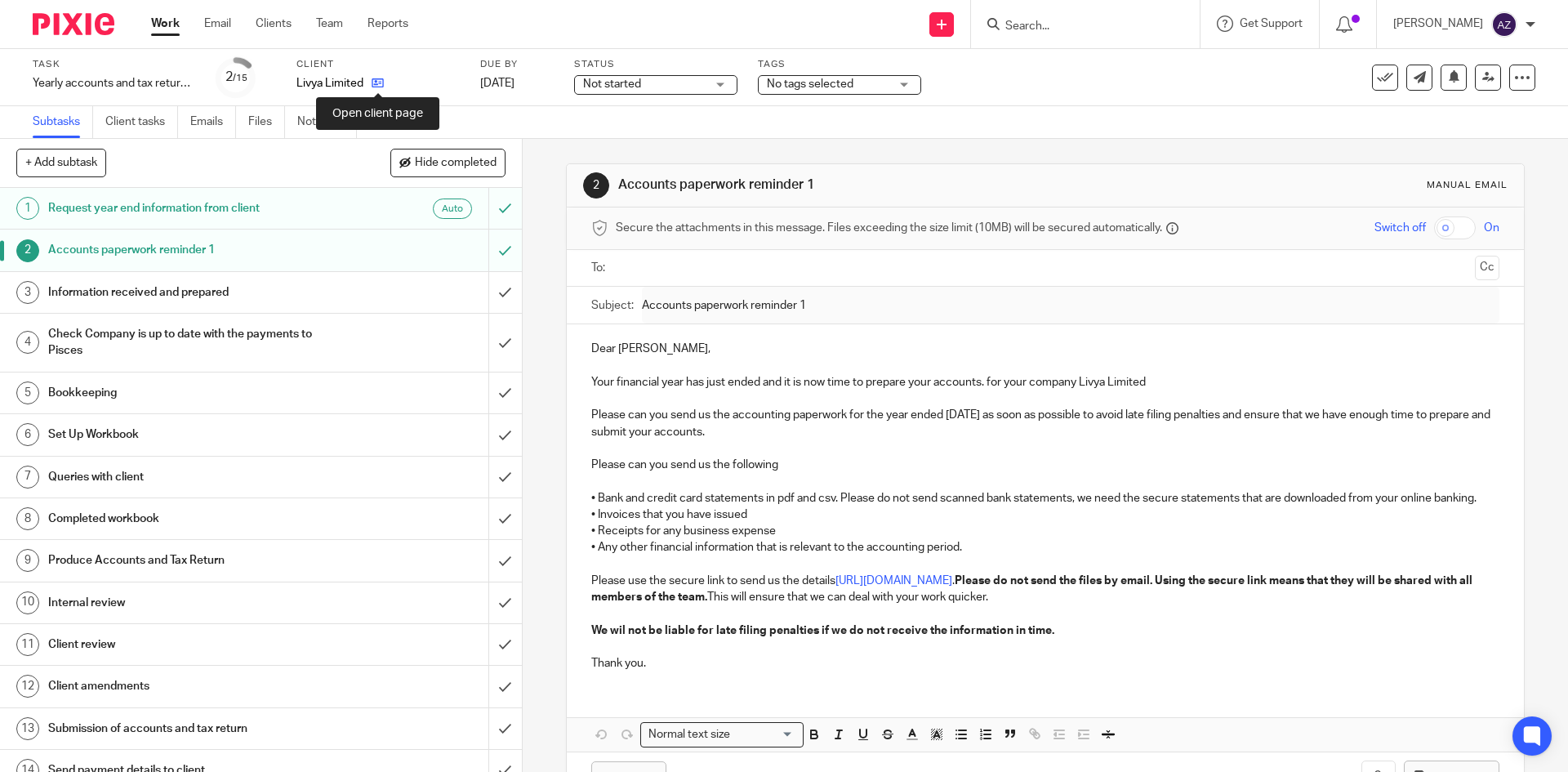
click at [383, 86] on icon at bounding box center [377, 83] width 12 height 12
click at [394, 82] on icon at bounding box center [394, 83] width 12 height 12
